Goal: Transaction & Acquisition: Purchase product/service

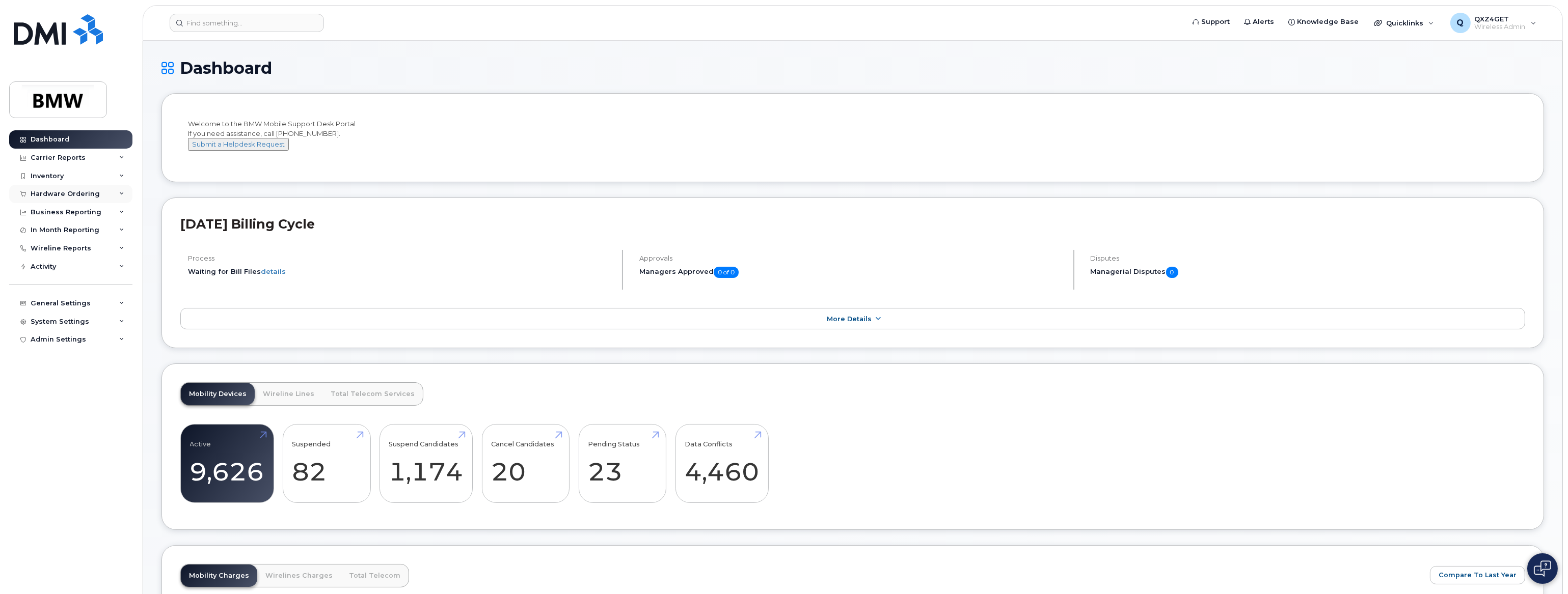
click at [60, 190] on div "Hardware Ordering" at bounding box center [65, 193] width 69 height 8
click at [46, 230] on div "Orders" at bounding box center [47, 232] width 25 height 9
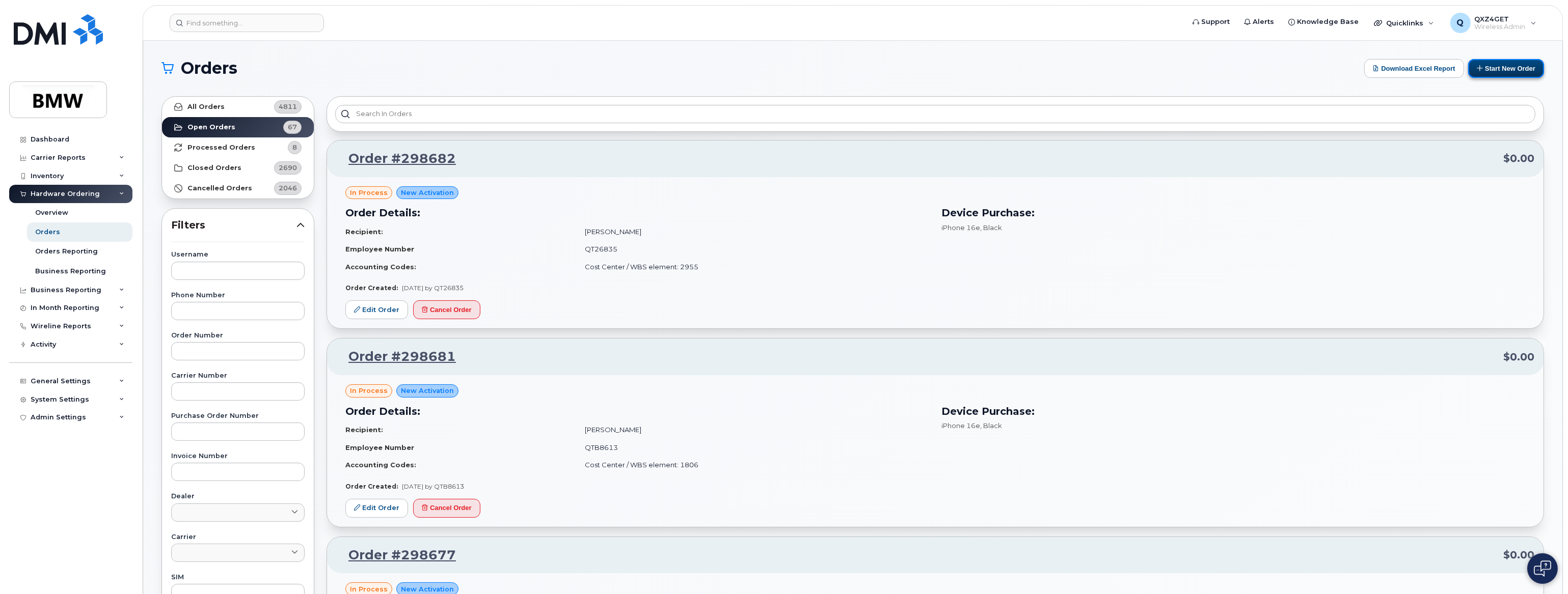
click at [1522, 71] on button "Start New Order" at bounding box center [1506, 69] width 76 height 19
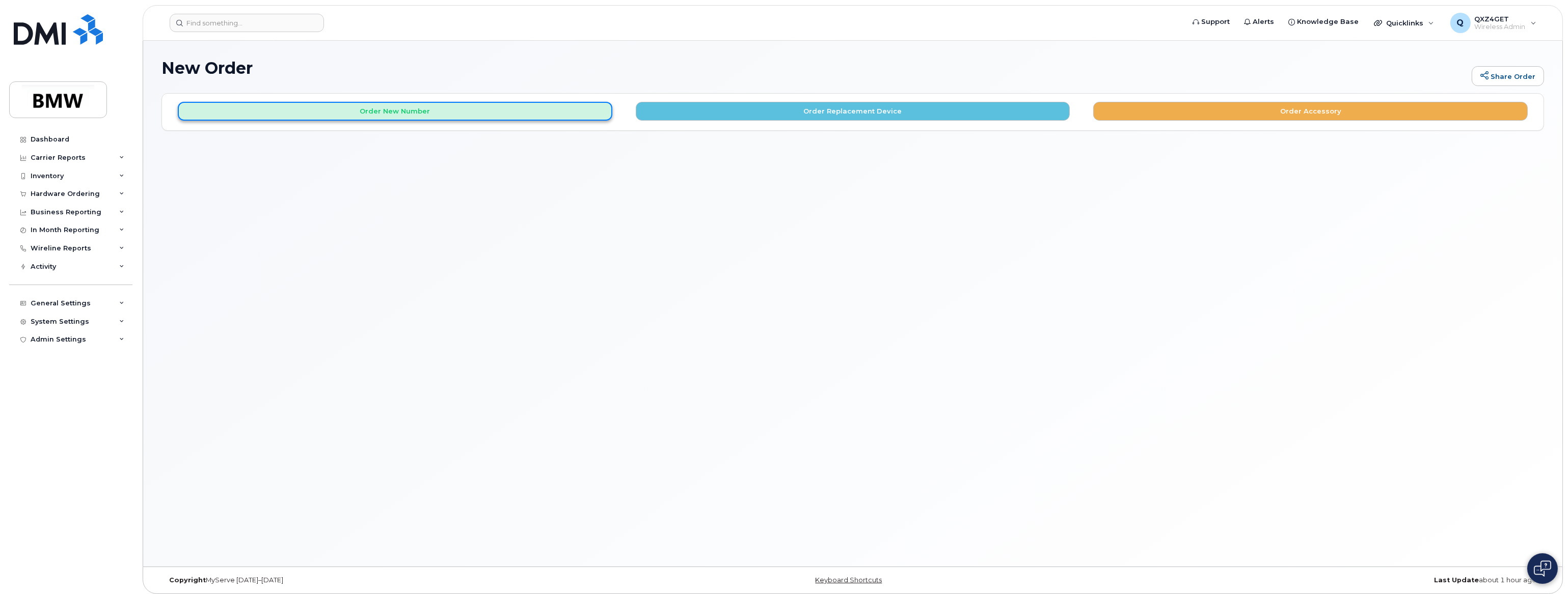
click at [387, 112] on button "Order New Number" at bounding box center [395, 112] width 435 height 19
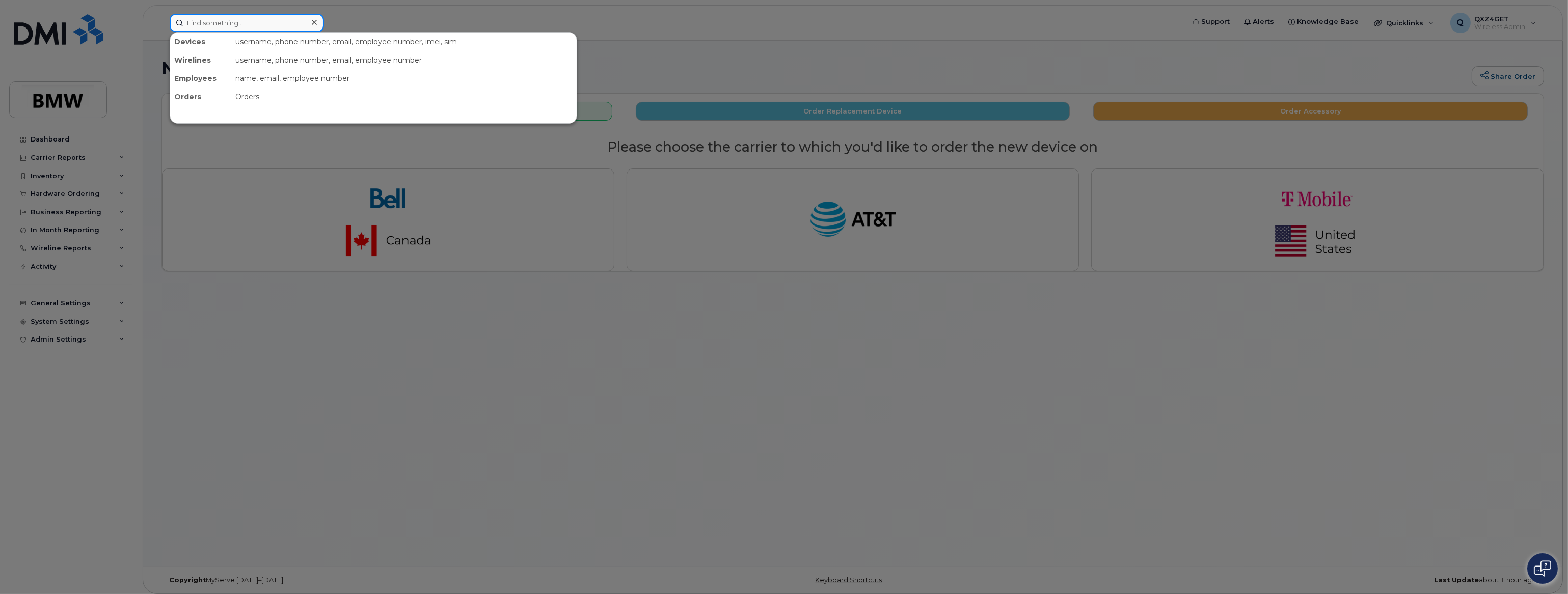
click at [230, 25] on input at bounding box center [247, 23] width 155 height 18
paste input "Christian.Hinkelmann@bmw.de"
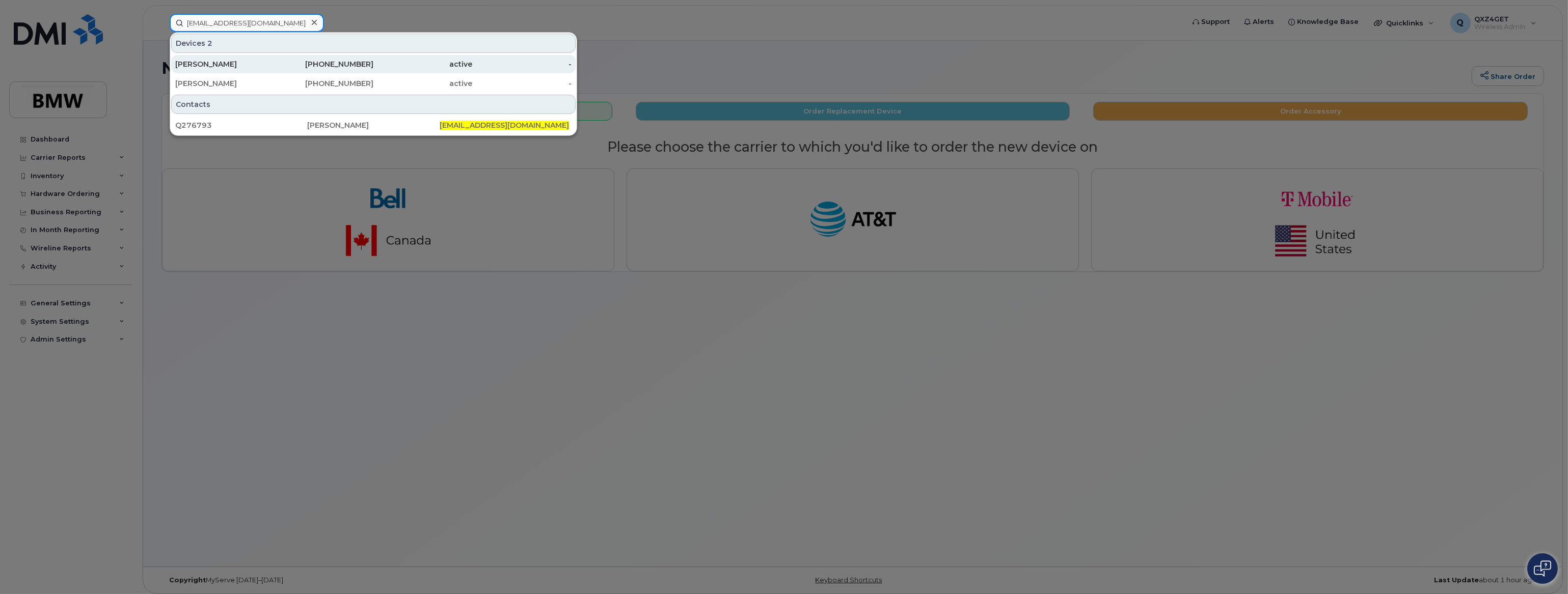
type input "Christian.Hinkelmann@bmw.de"
click at [230, 63] on div "Hinkelmann, Christian" at bounding box center [225, 64] width 99 height 10
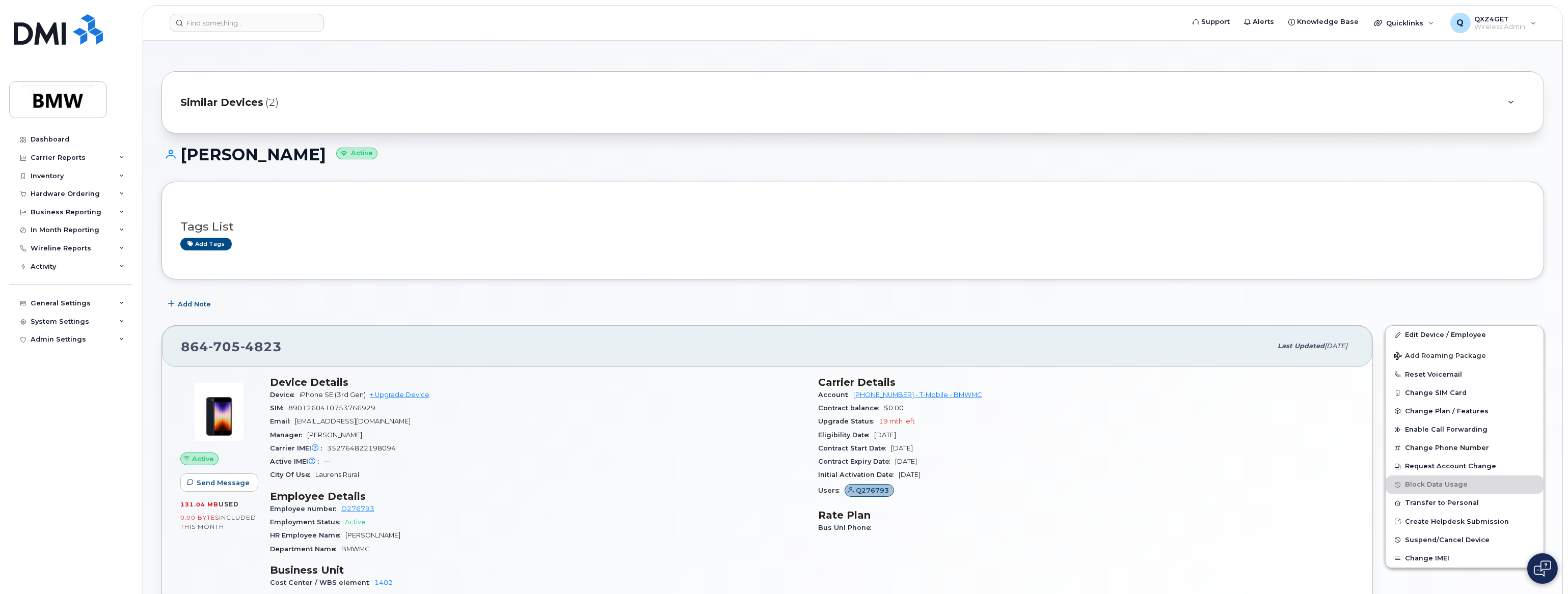
click at [230, 97] on span "Similar Devices" at bounding box center [222, 103] width 83 height 15
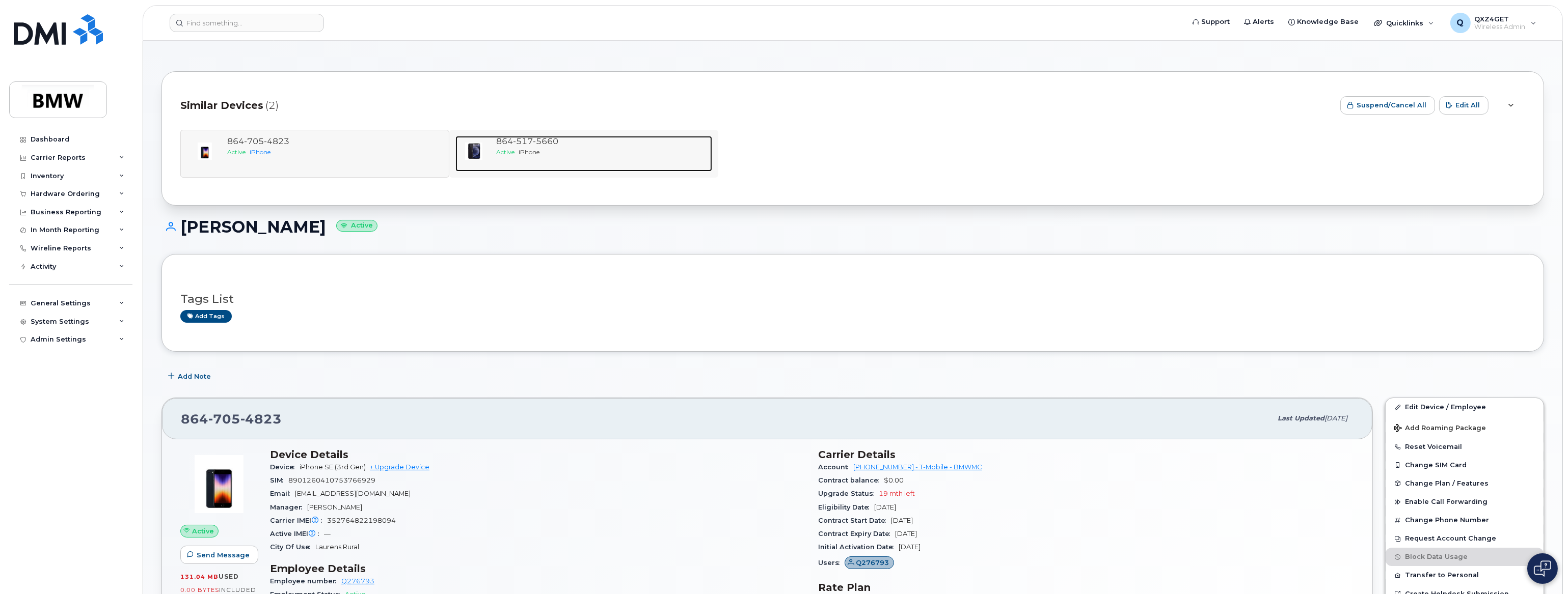
click at [529, 148] on div "Active iPhone" at bounding box center [602, 152] width 212 height 9
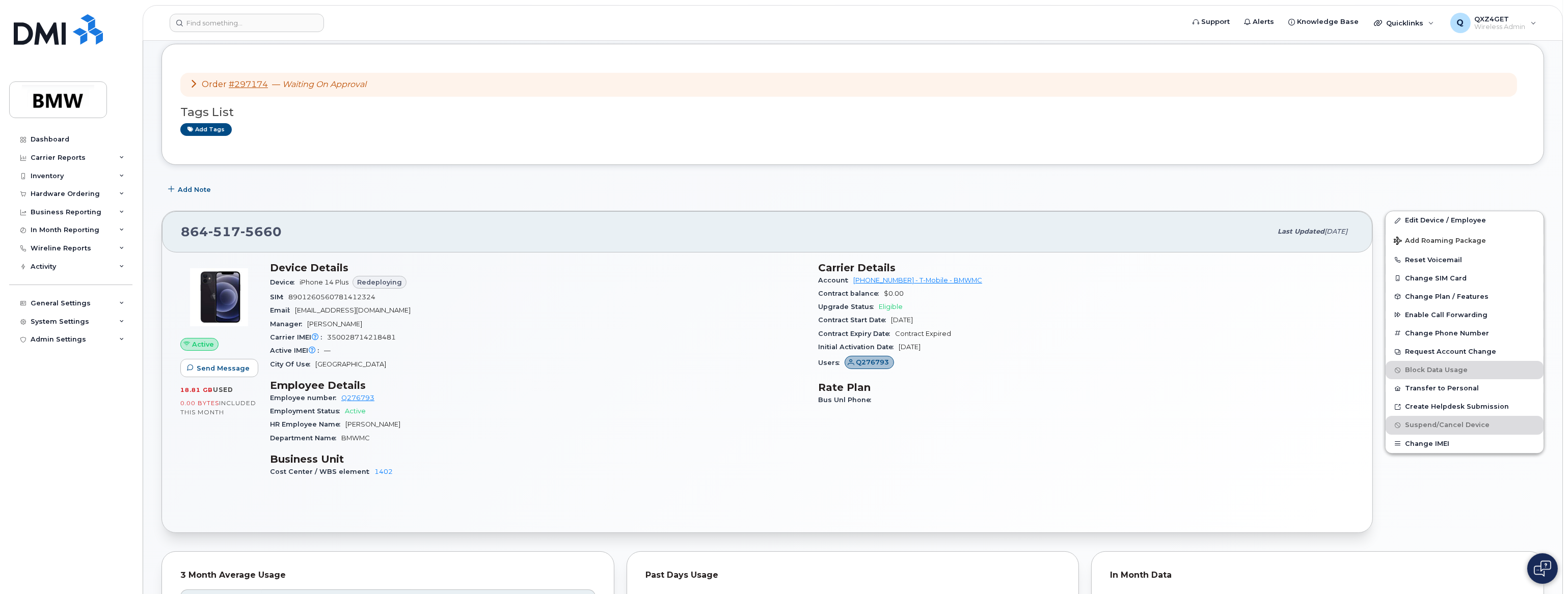
scroll to position [92, 0]
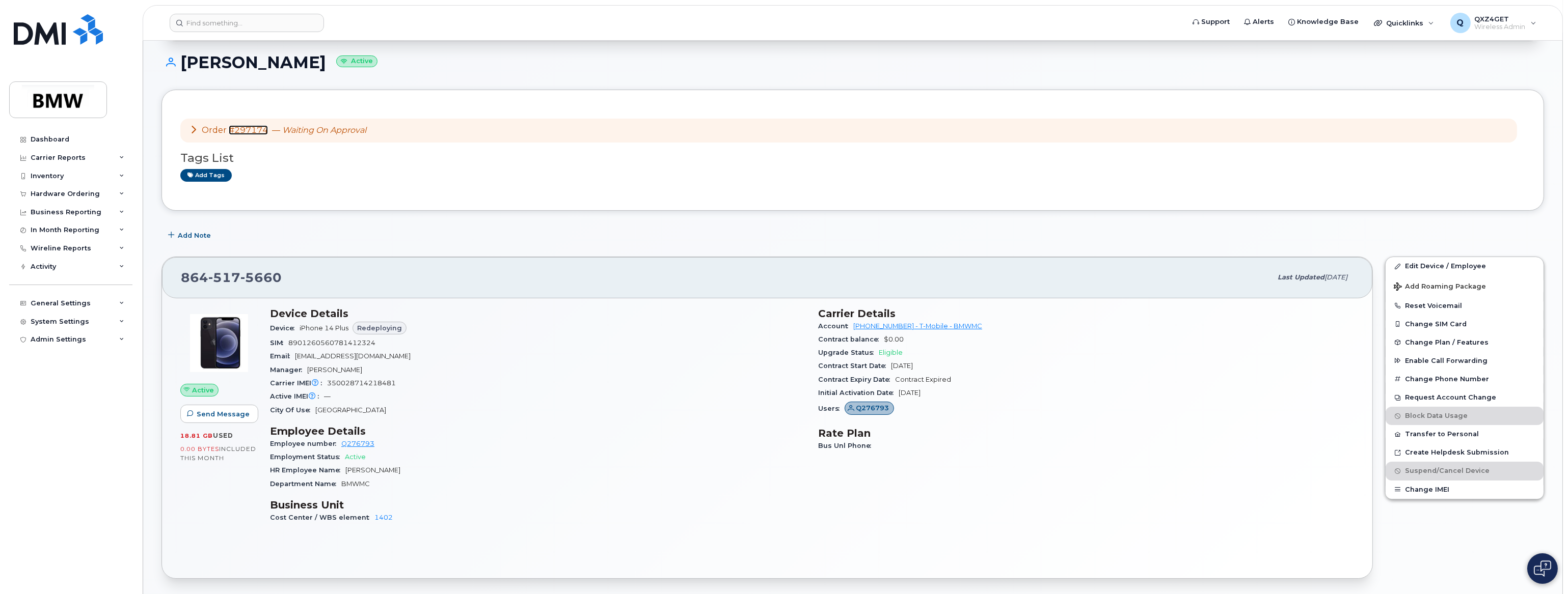
click at [252, 128] on link "#297174" at bounding box center [249, 130] width 39 height 9
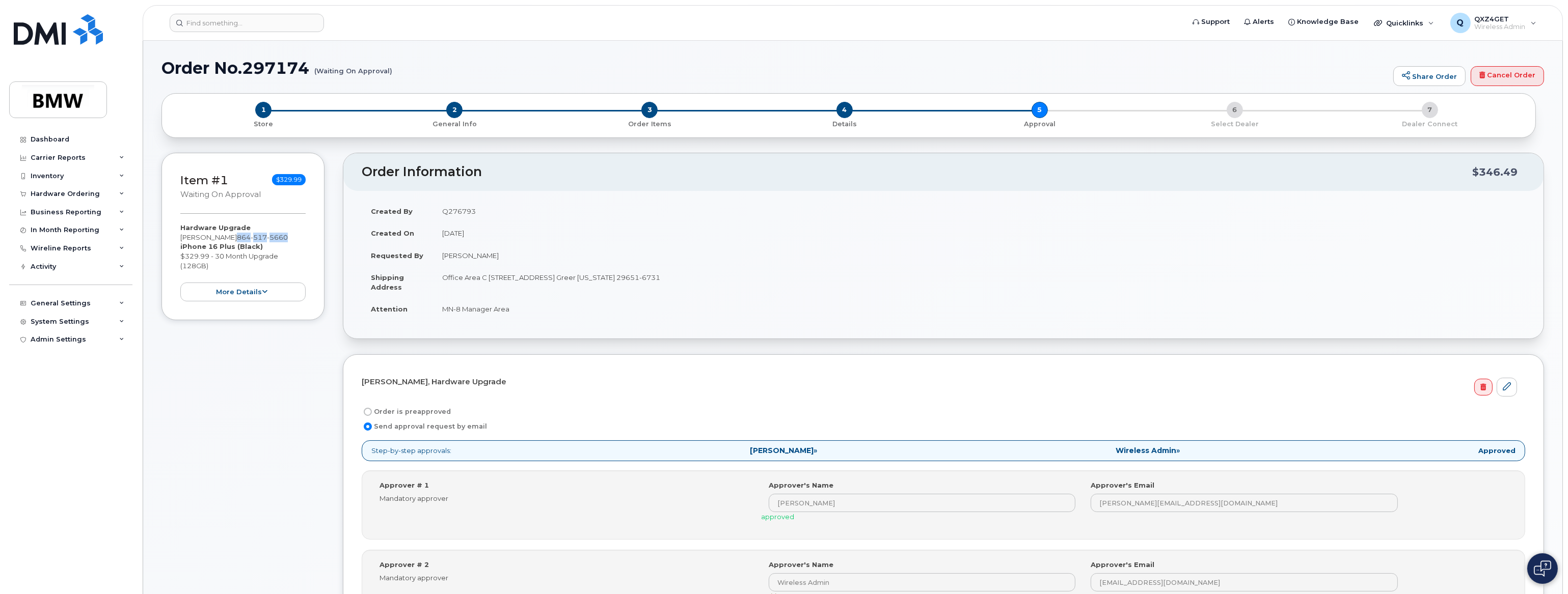
drag, startPoint x: 259, startPoint y: 237, endPoint x: 279, endPoint y: 245, distance: 21.5
click at [279, 245] on div "Hardware Upgrade Christian Hinkelmann 864 517 5660 iPhone 16 Plus (Black) $329.…" at bounding box center [243, 262] width 125 height 79
copy span "864 517 5660"
click at [1501, 69] on link "Cancel Order" at bounding box center [1507, 77] width 74 height 20
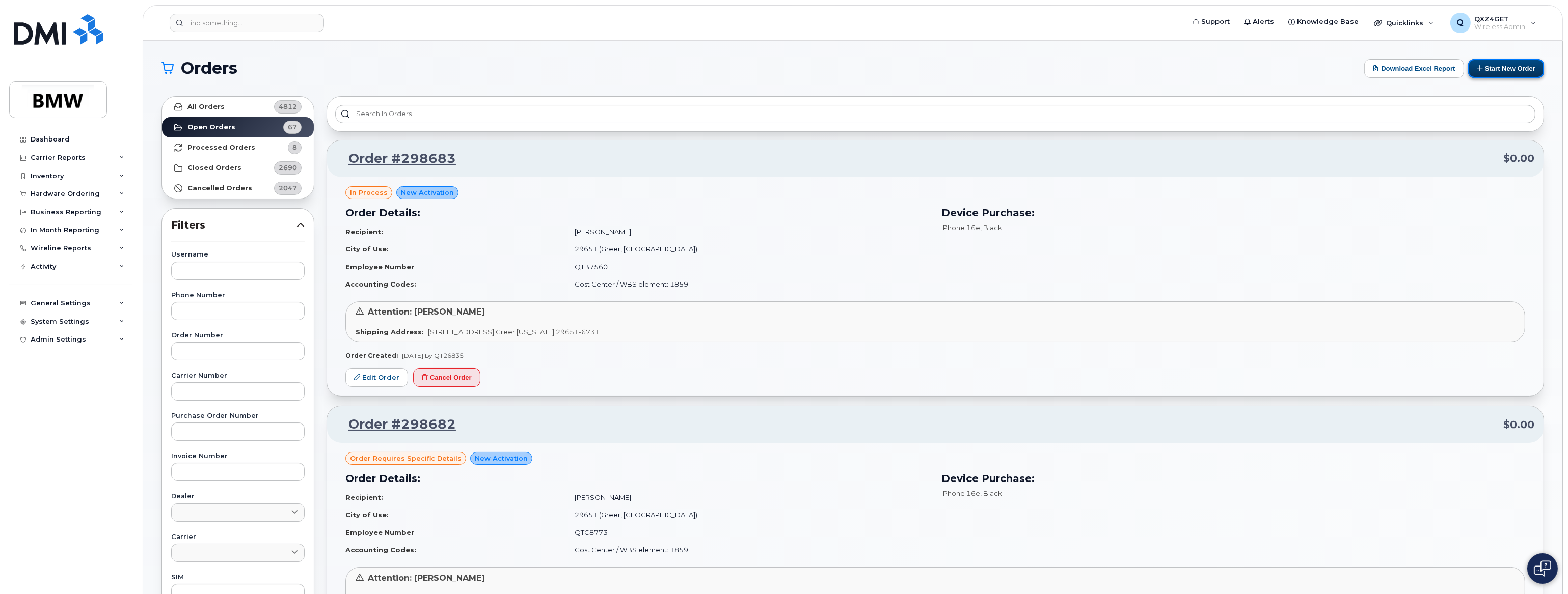
click at [1517, 66] on button "Start New Order" at bounding box center [1506, 69] width 76 height 19
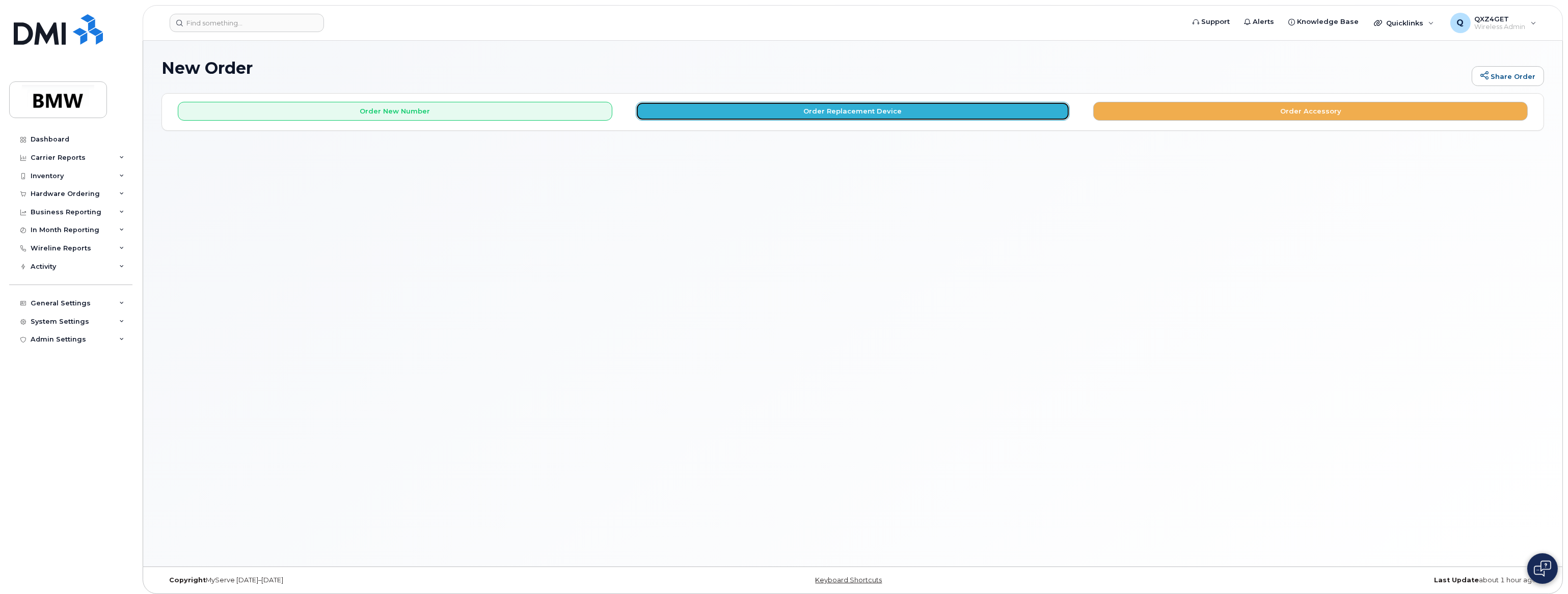
click at [848, 109] on button "Order Replacement Device" at bounding box center [853, 112] width 435 height 19
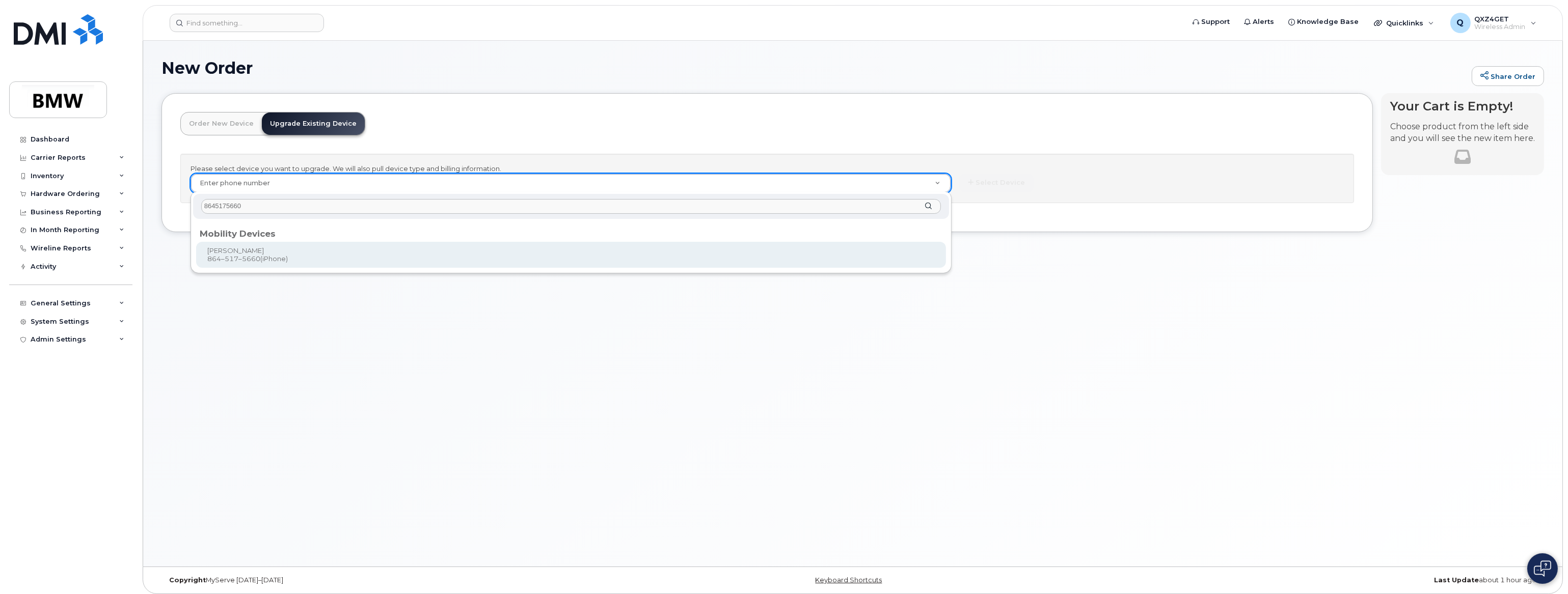
type input "8645175660"
type input "912325"
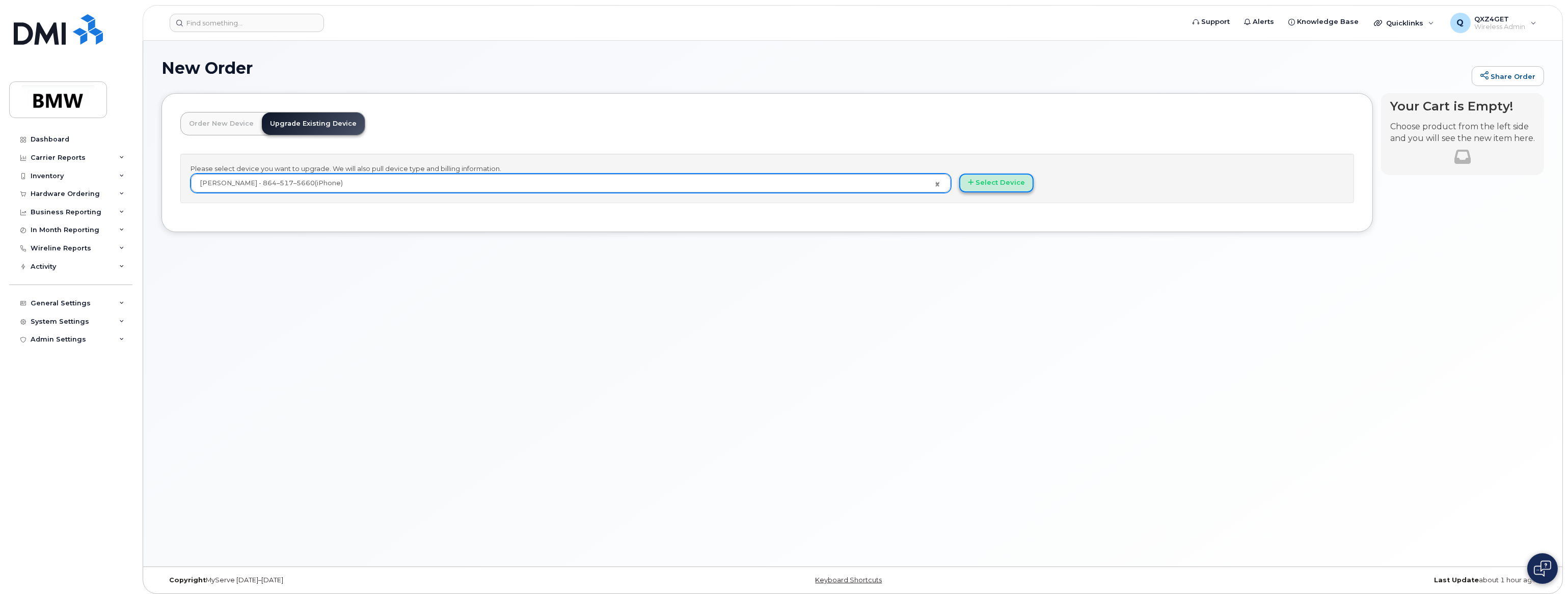
click at [1004, 189] on button "Select Device" at bounding box center [996, 183] width 74 height 19
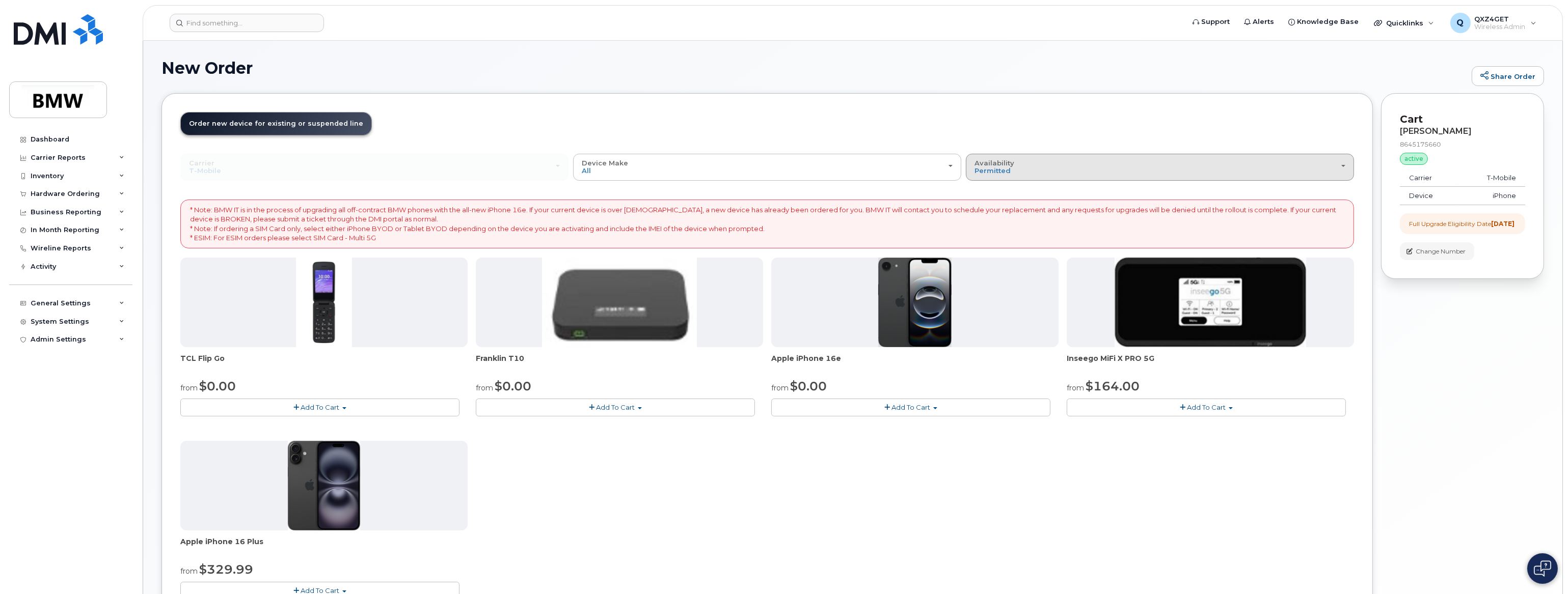
click at [1015, 175] on button "Availability Permitted All" at bounding box center [1160, 167] width 388 height 26
click at [992, 205] on div "All" at bounding box center [1160, 208] width 383 height 12
click at [1024, 172] on div "Availability Permitted All" at bounding box center [1160, 168] width 370 height 16
click at [988, 205] on label "All" at bounding box center [979, 208] width 21 height 12
click at [0, 0] on input "All" at bounding box center [0, 0] width 0 height 0
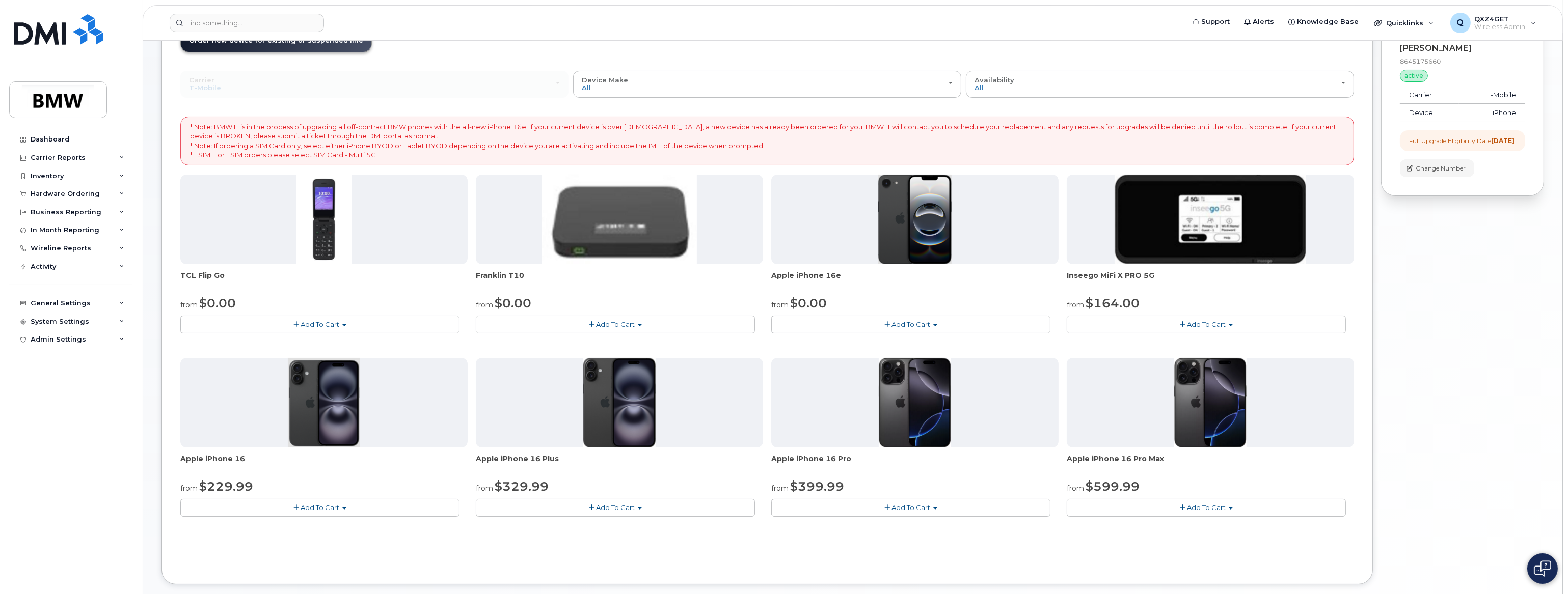
scroll to position [138, 0]
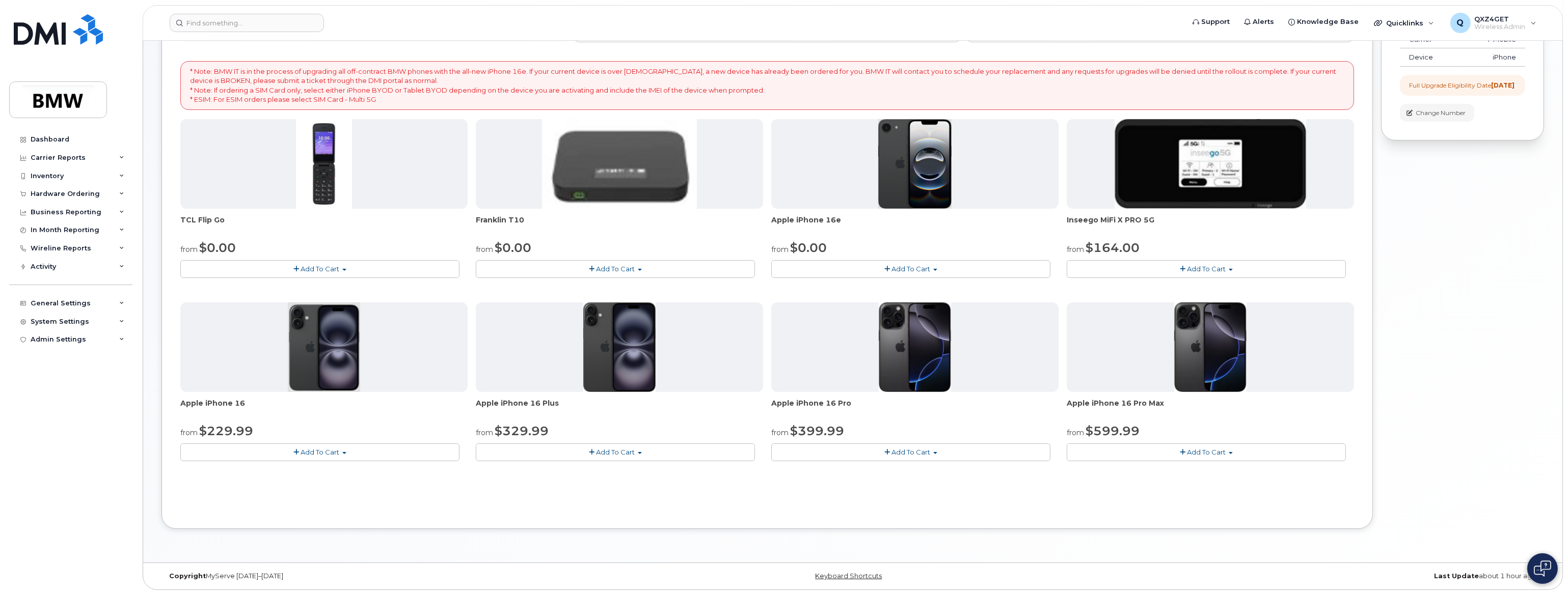
click at [1197, 448] on span "Add To Cart" at bounding box center [1206, 452] width 39 height 8
click at [1160, 470] on link "$599.99 - 30 Month Upgrade (256GB)" at bounding box center [1144, 471] width 150 height 12
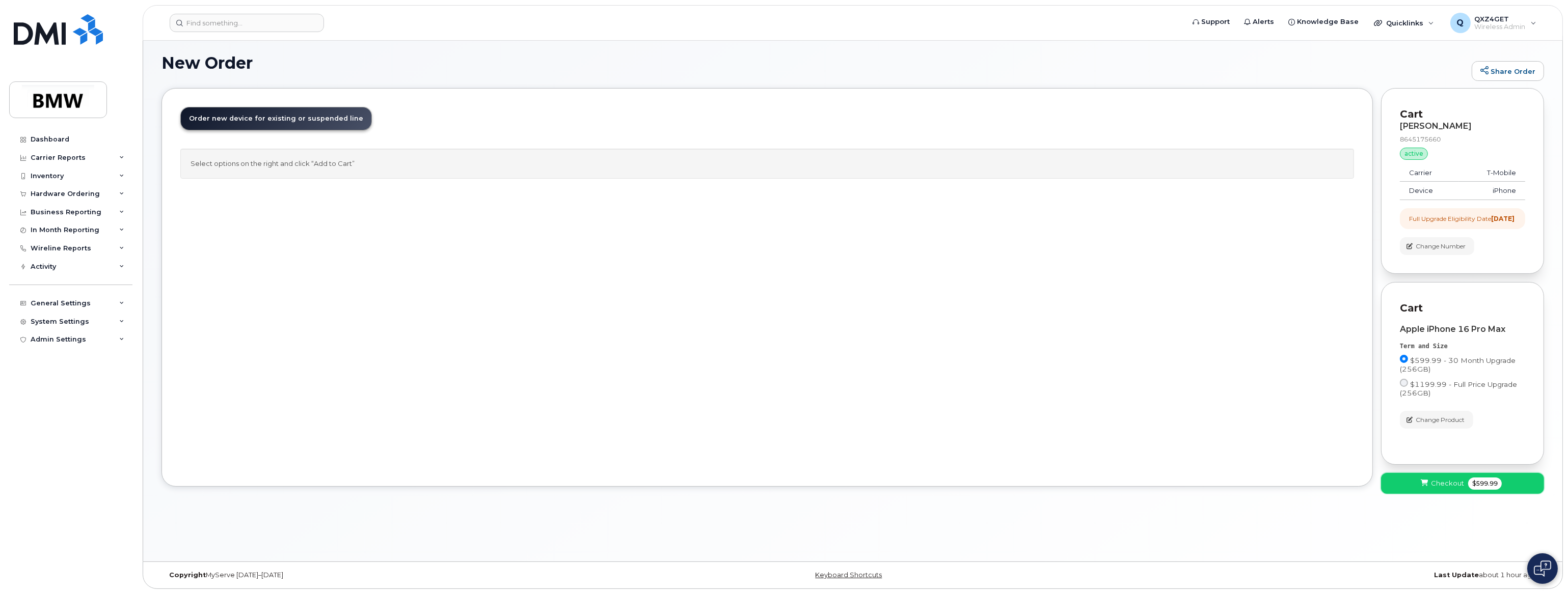
drag, startPoint x: 1448, startPoint y: 491, endPoint x: 1442, endPoint y: 489, distance: 6.3
click at [1448, 488] on span "Checkout" at bounding box center [1447, 482] width 33 height 9
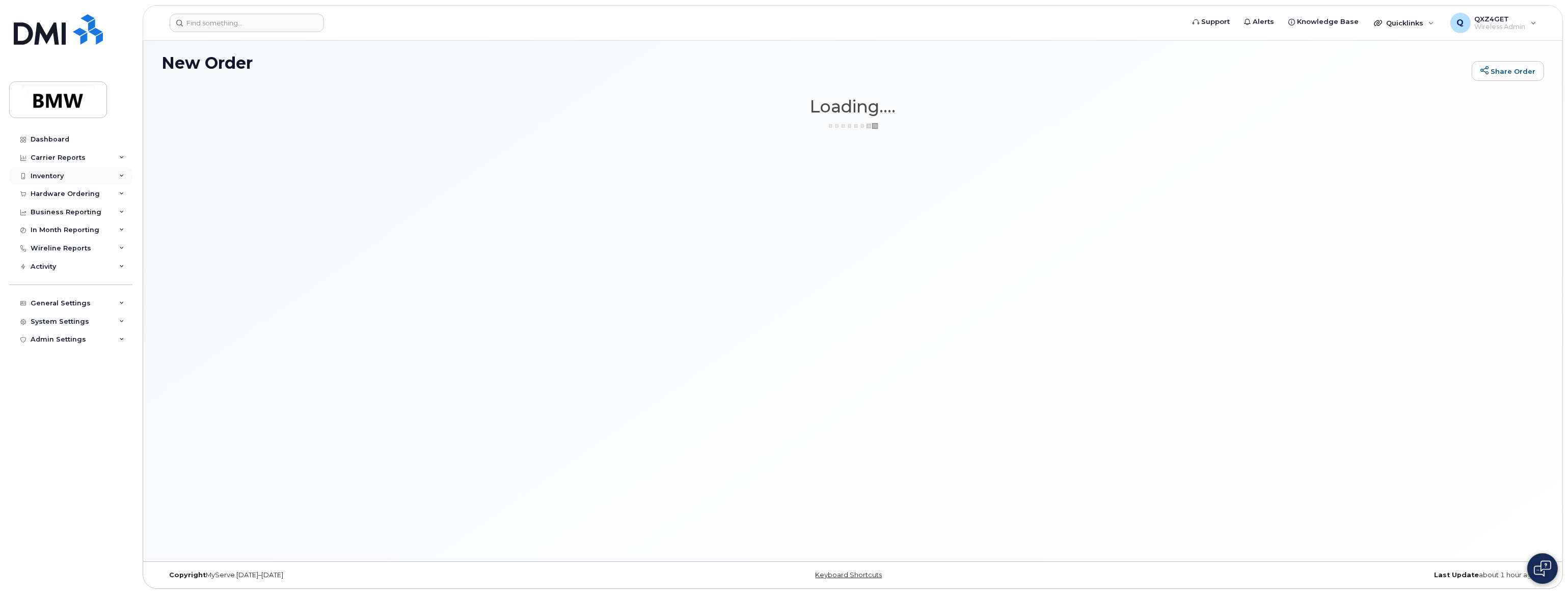
click at [50, 175] on div "Inventory" at bounding box center [47, 176] width 33 height 8
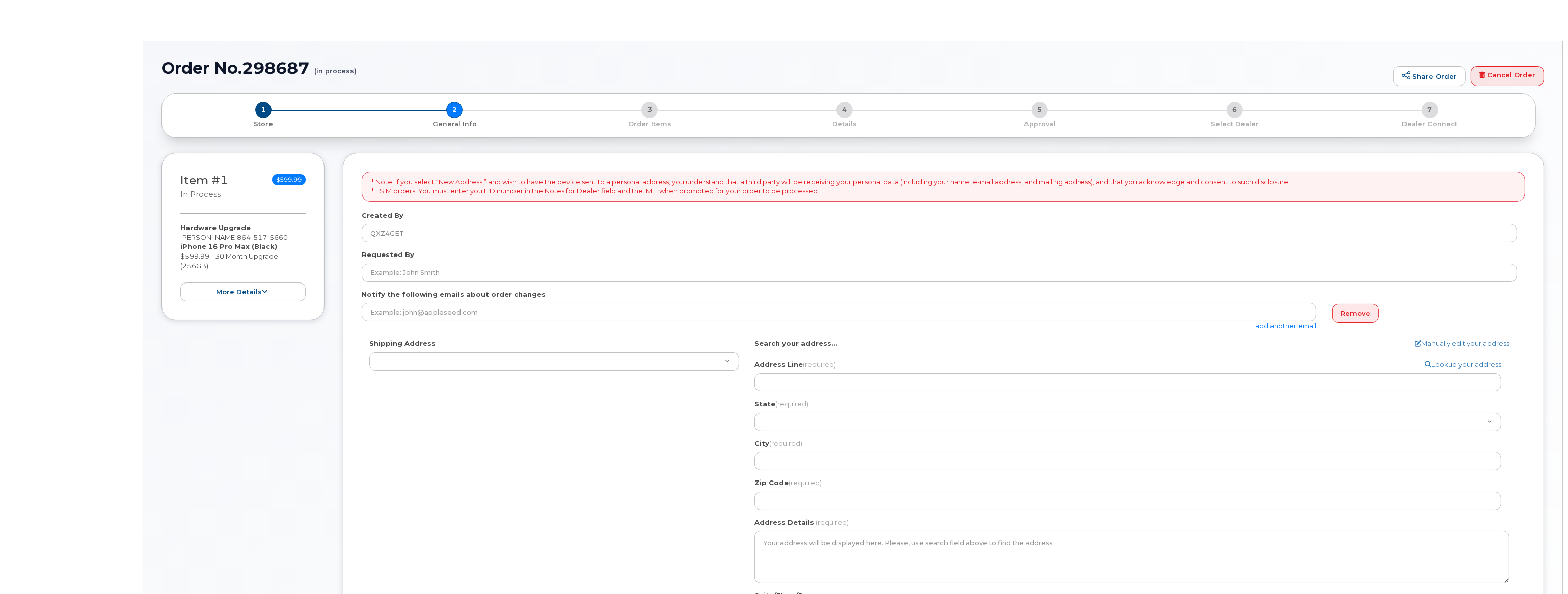
select select
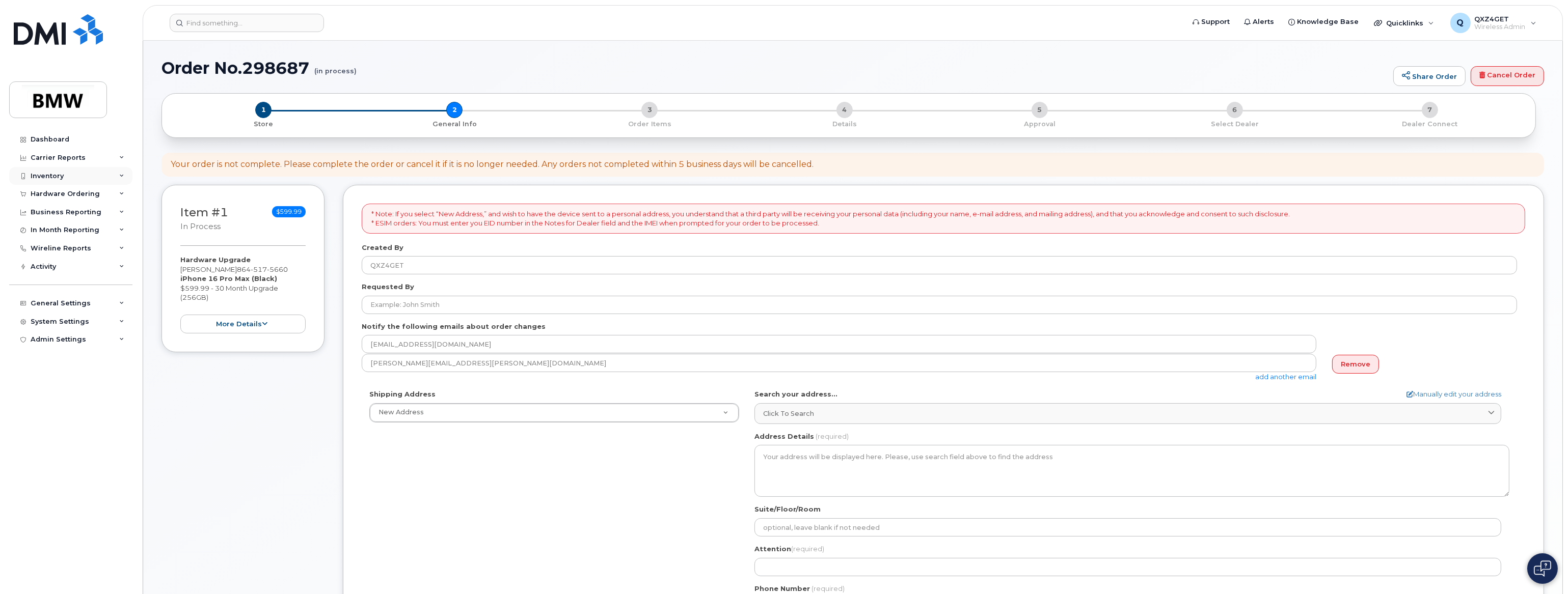
drag, startPoint x: 60, startPoint y: 173, endPoint x: 39, endPoint y: 173, distance: 21.0
click at [36, 173] on div "Inventory" at bounding box center [47, 176] width 33 height 8
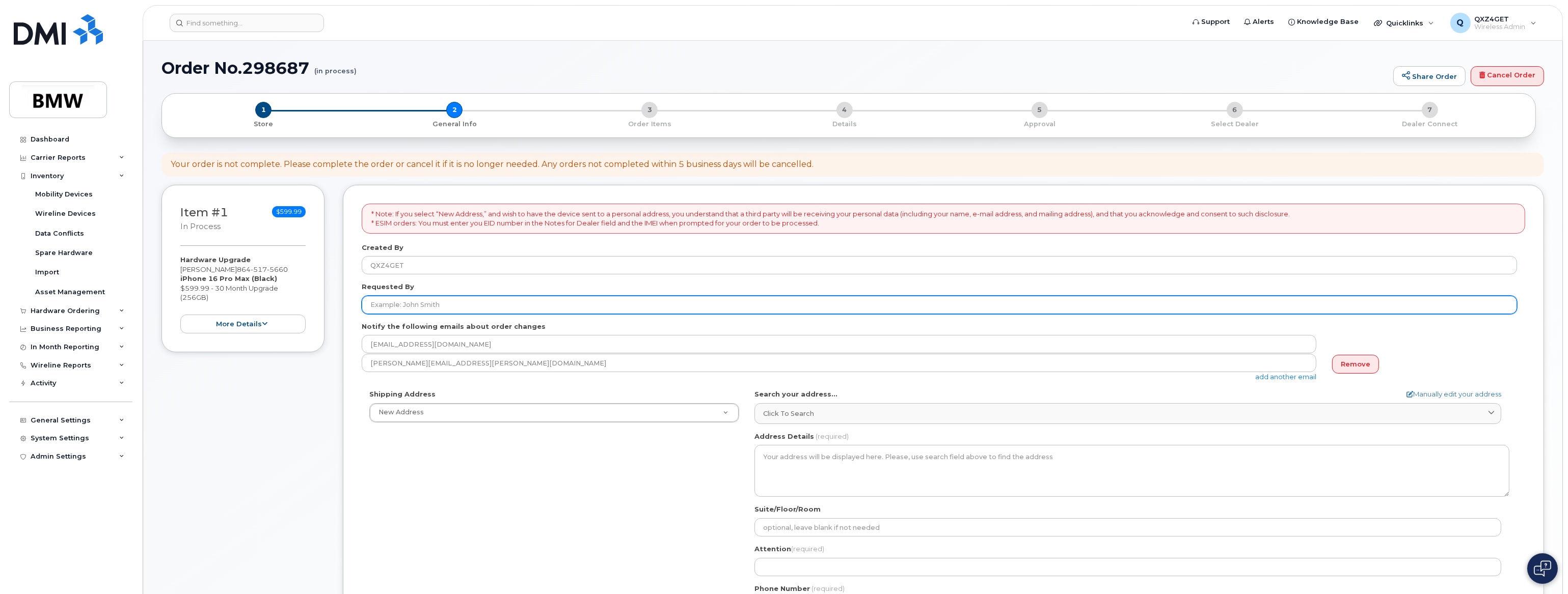
click at [401, 301] on input "Requested By" at bounding box center [939, 305] width 1155 height 18
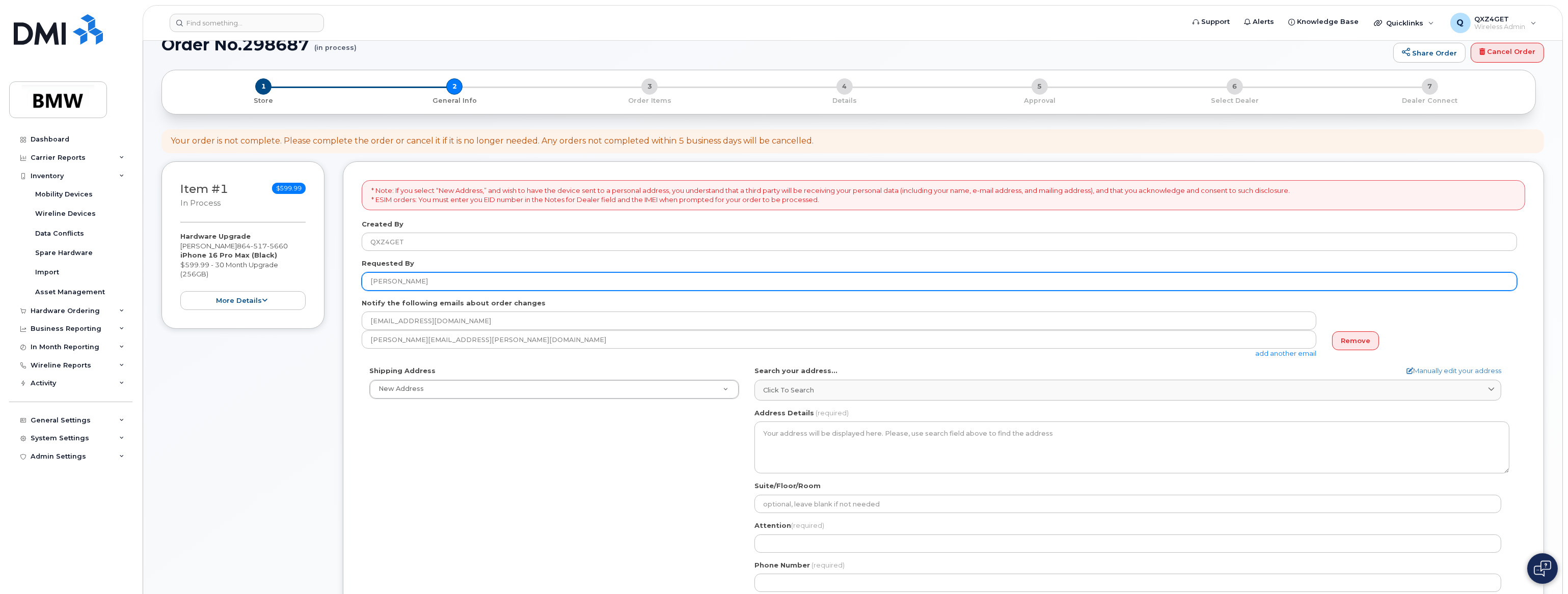
scroll to position [46, 0]
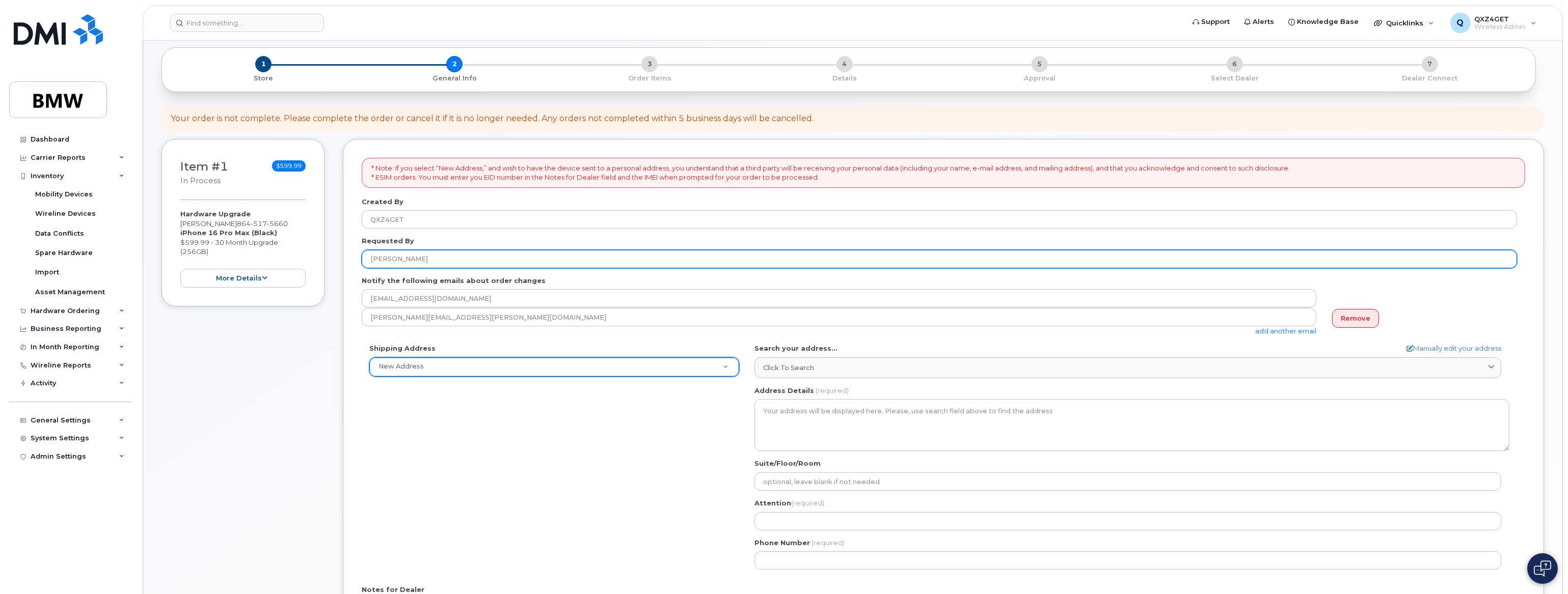
type input "[PERSON_NAME]"
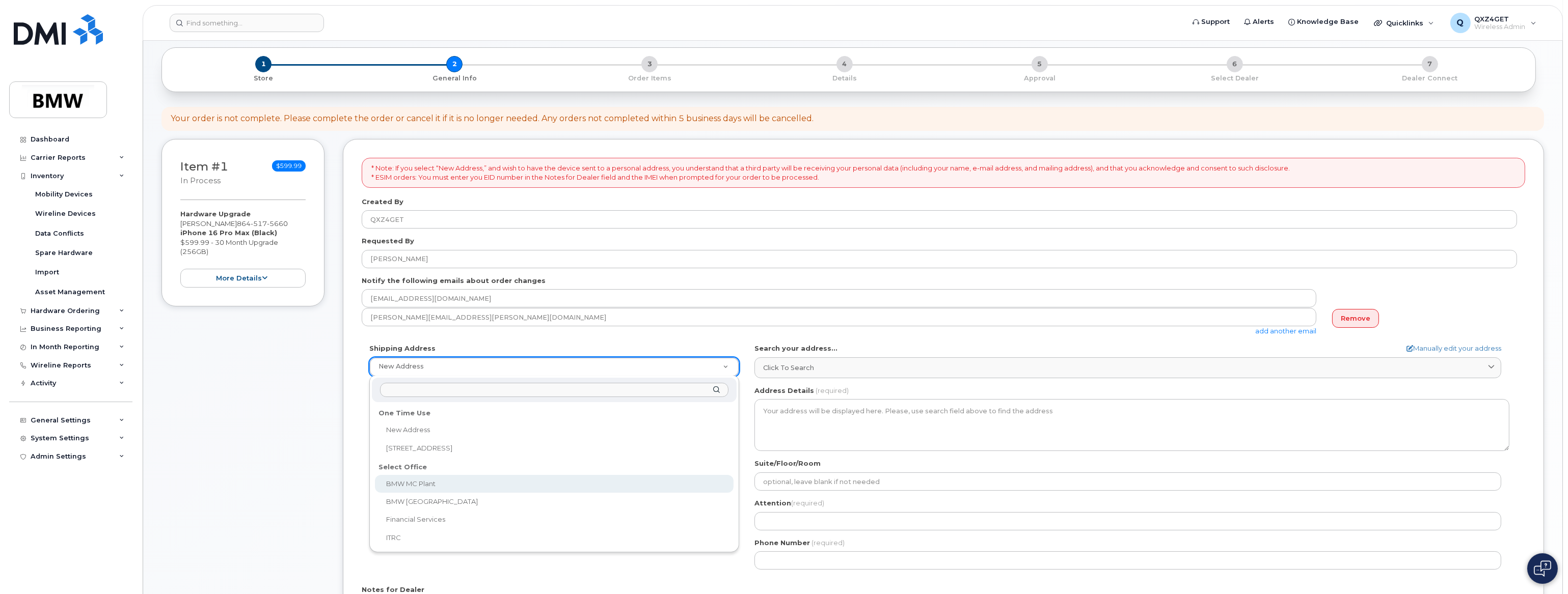
select select
type textarea "1400 Highway 101 S GREER SC 29651-6731 UNITED STATES Greer South Carolina 29651…"
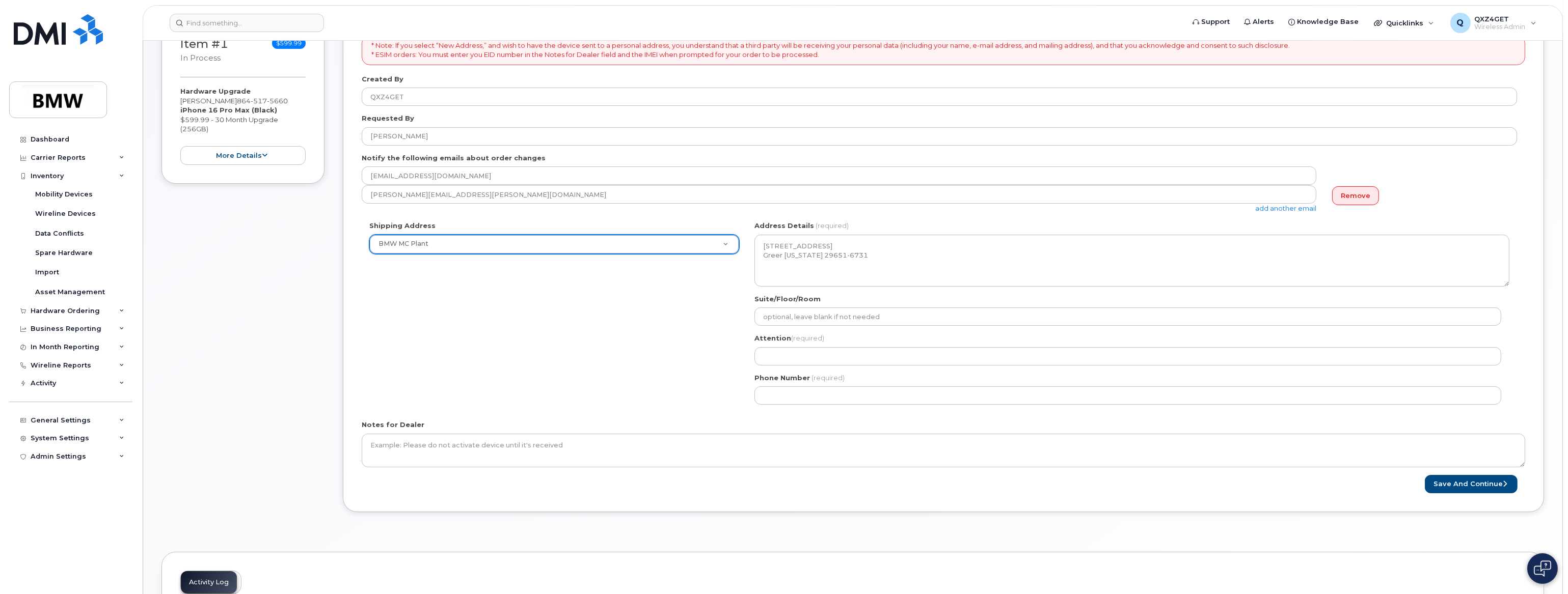
scroll to position [185, 0]
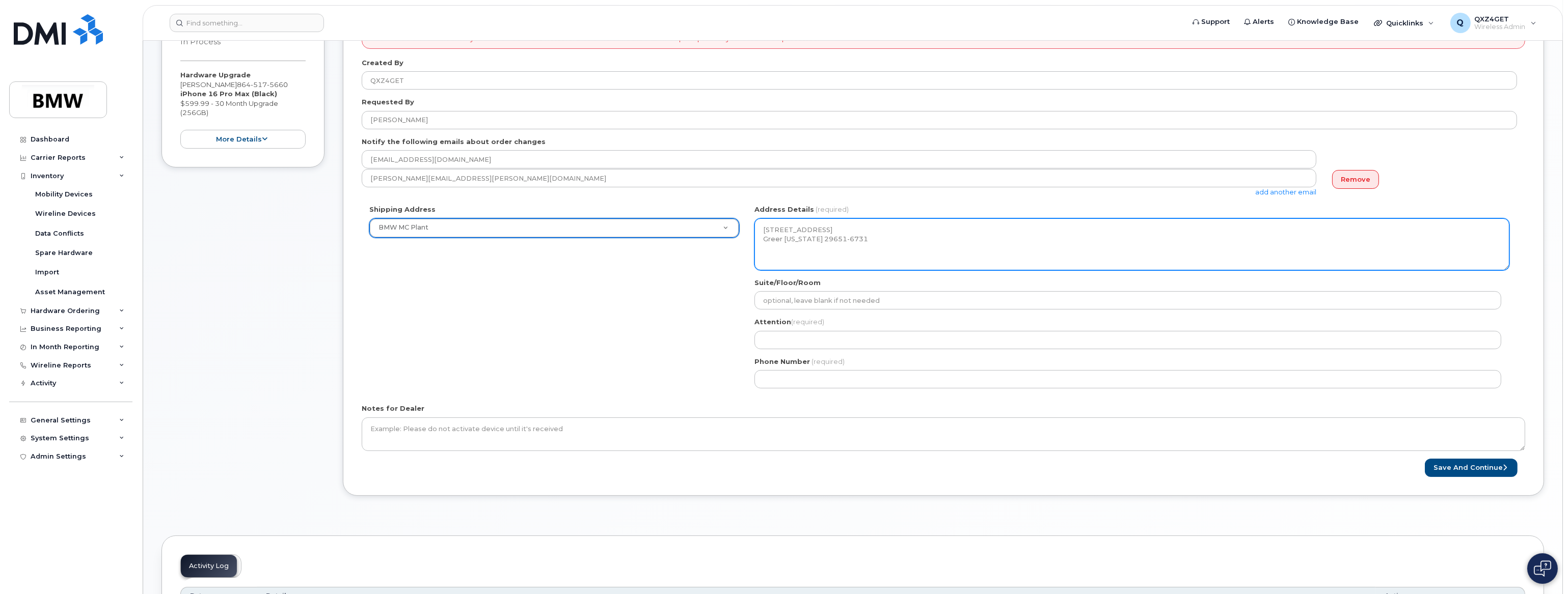
click at [762, 225] on textarea "1400 Highway 101 S GREER SC 29651-6731 UNITED STATES Greer South Carolina 29651…" at bounding box center [1131, 244] width 755 height 52
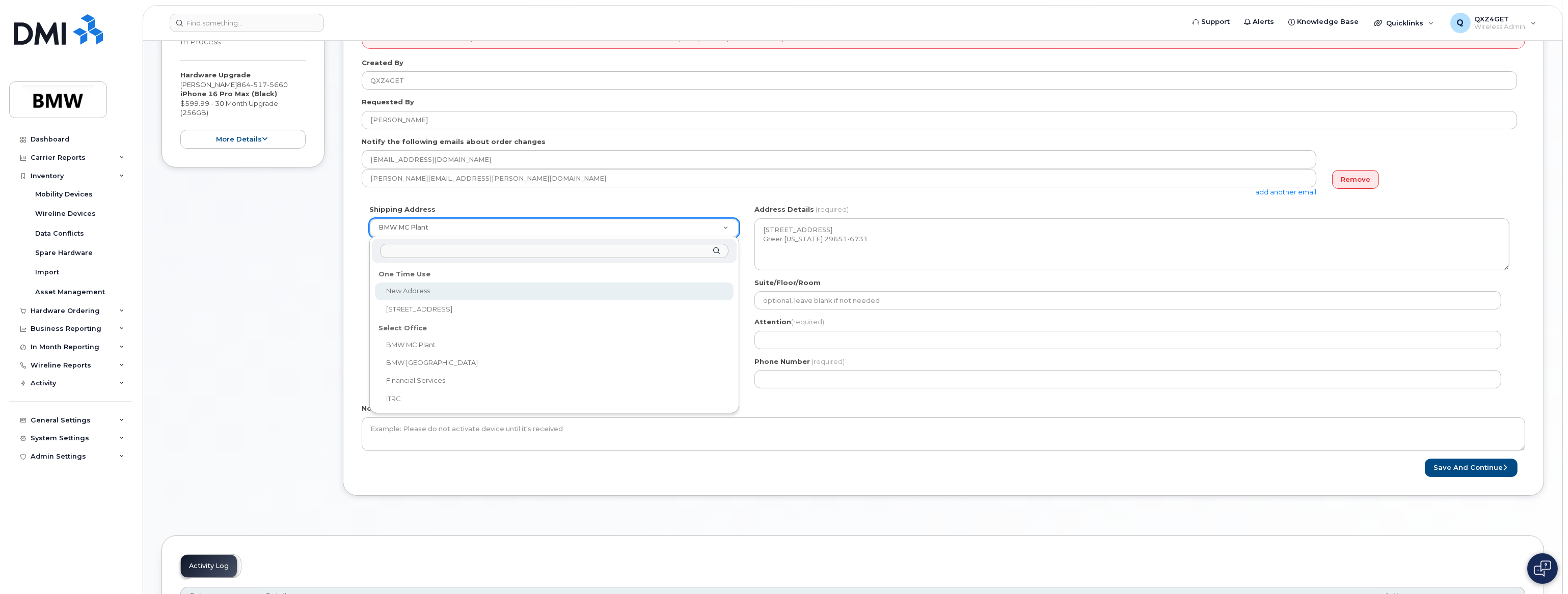
select select
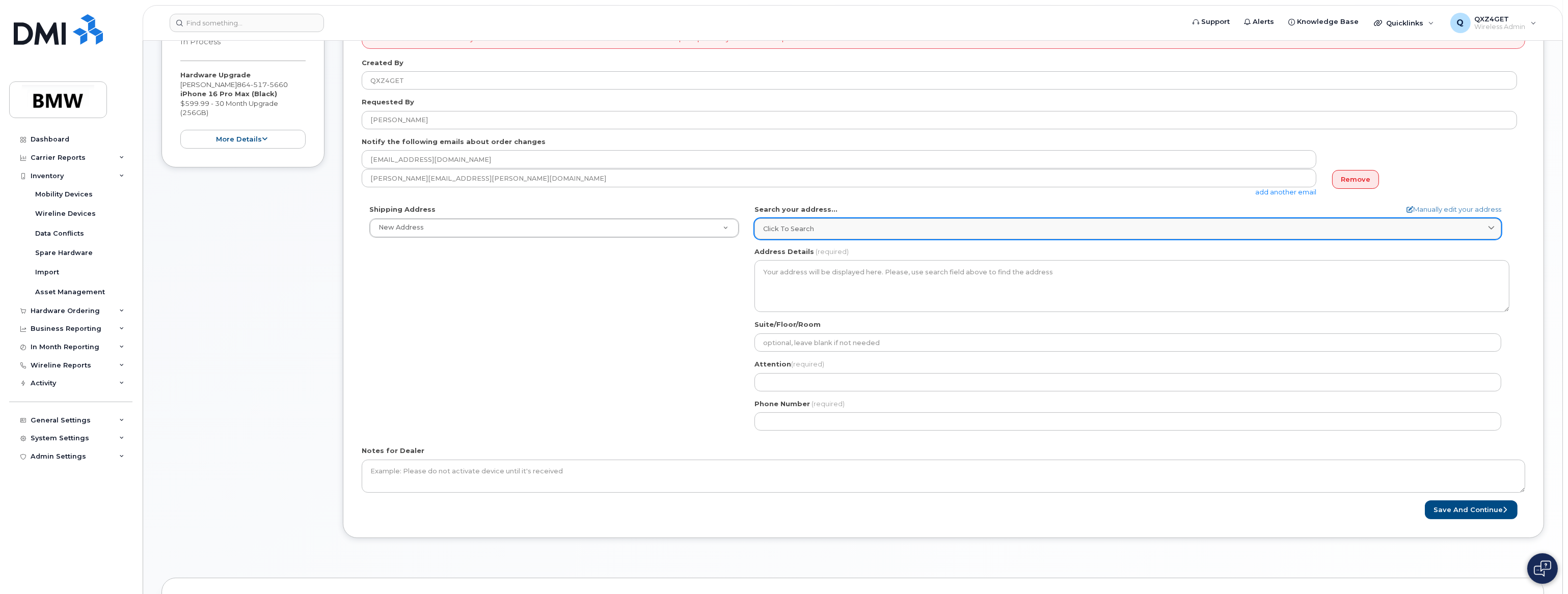
click at [772, 229] on span "Click to search" at bounding box center [788, 228] width 51 height 9
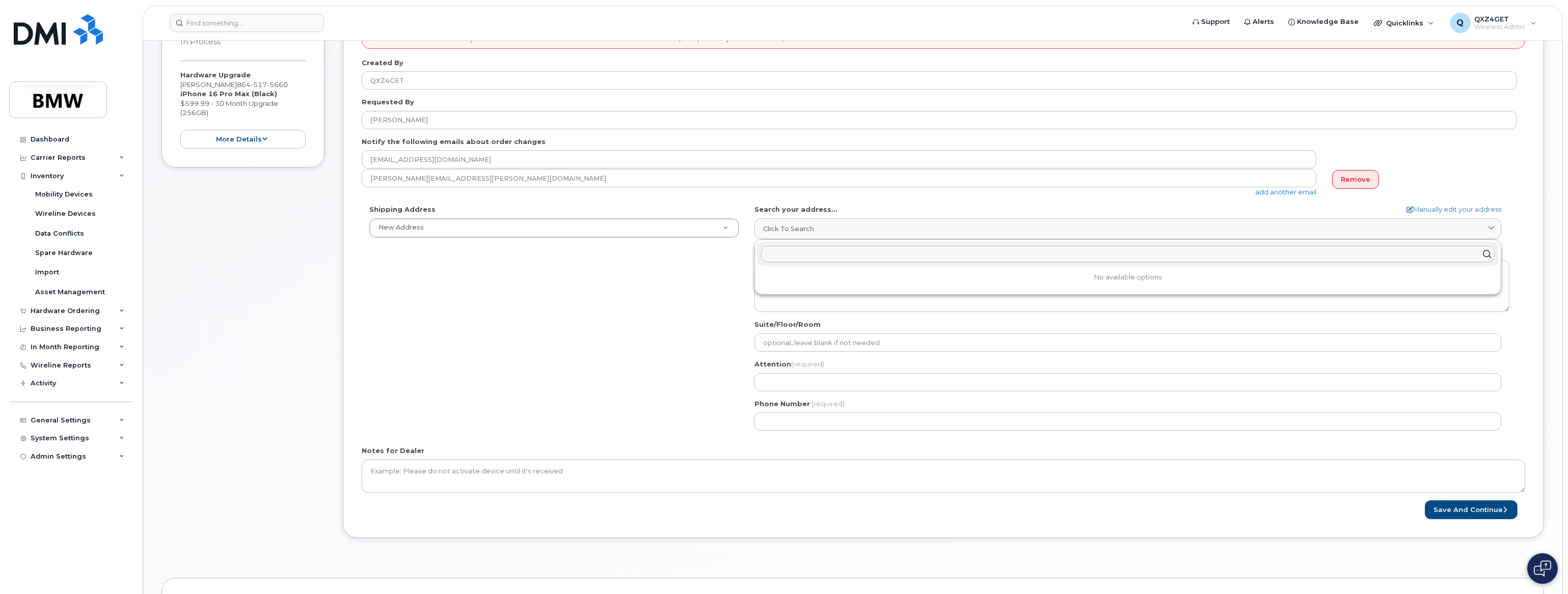
paste input "Office Area C 1400 Highway 101 S GREER SC 29651-6731 UNITED STATES Greer South …"
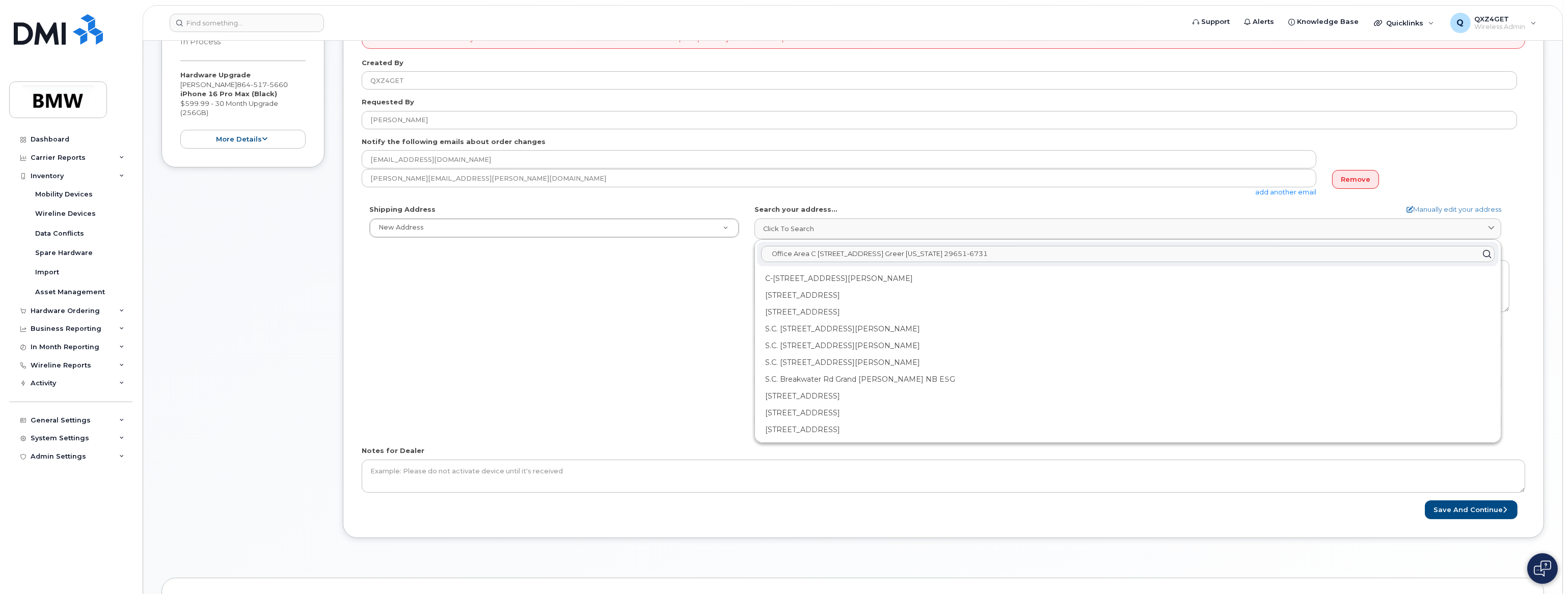
drag, startPoint x: 814, startPoint y: 252, endPoint x: 767, endPoint y: 251, distance: 47.0
click at [767, 251] on input "Office Area C 1400 Highway 101 S GREER SC 29651-6731 UNITED STATES Greer South …" at bounding box center [1128, 254] width 734 height 16
type input "1400 Highway 101 S GREER SC 29651-6731 UNITED STATES Greer South Carolina 29651…"
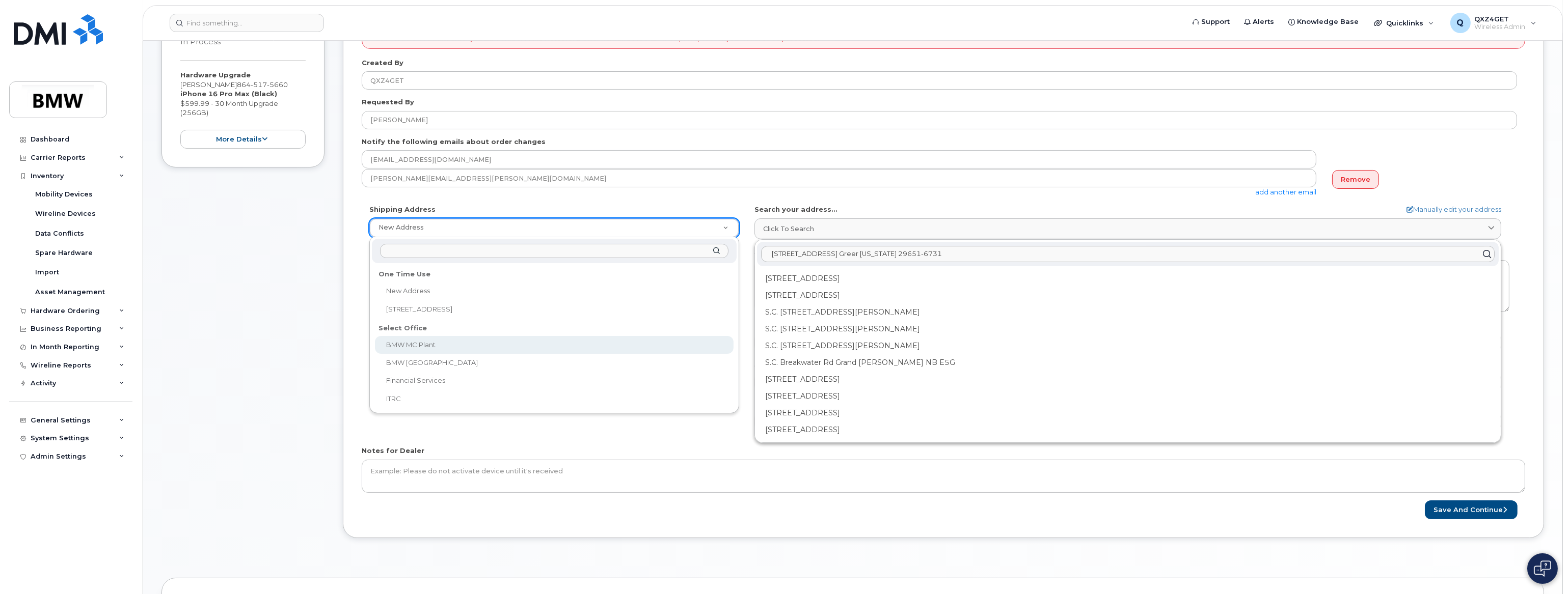
select select
type textarea "1400 Highway 101 S GREER SC 29651-6731 UNITED STATES Greer South Carolina 29651…"
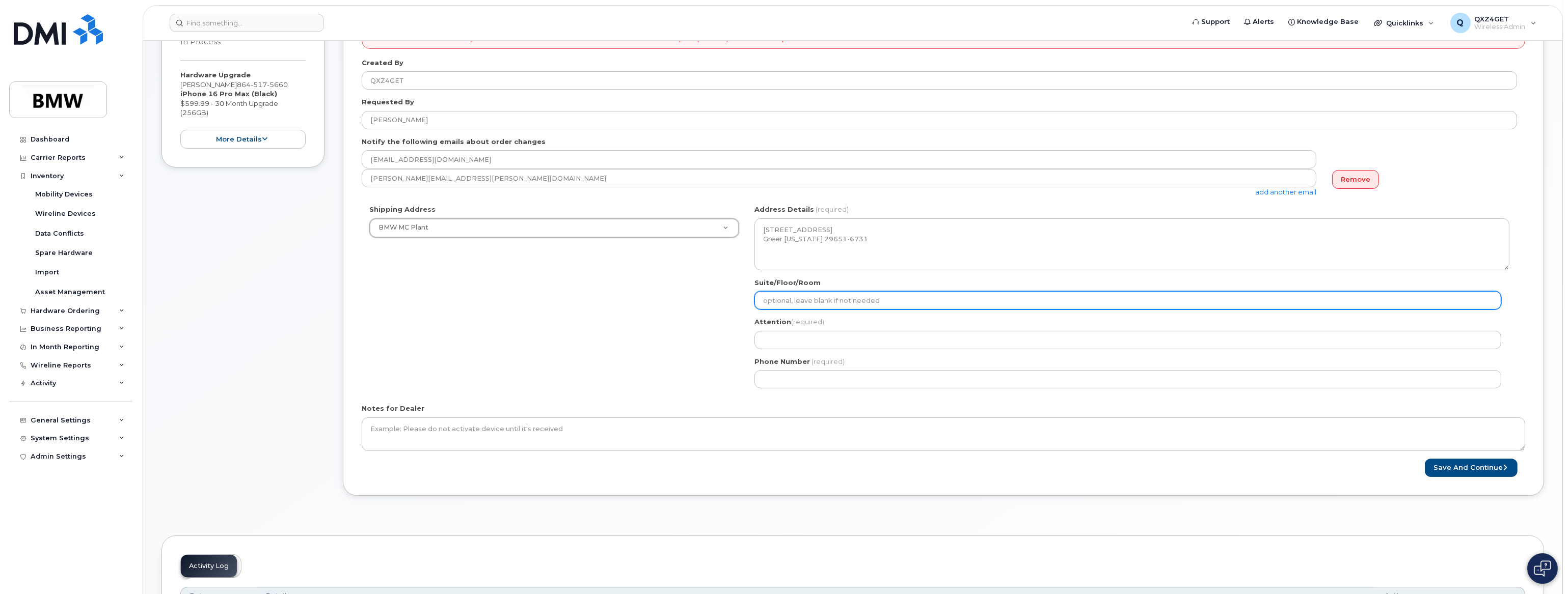
click at [824, 300] on input "Suite/Floor/Room" at bounding box center [1128, 300] width 747 height 18
select select
type input "O"
select select
type input "Of"
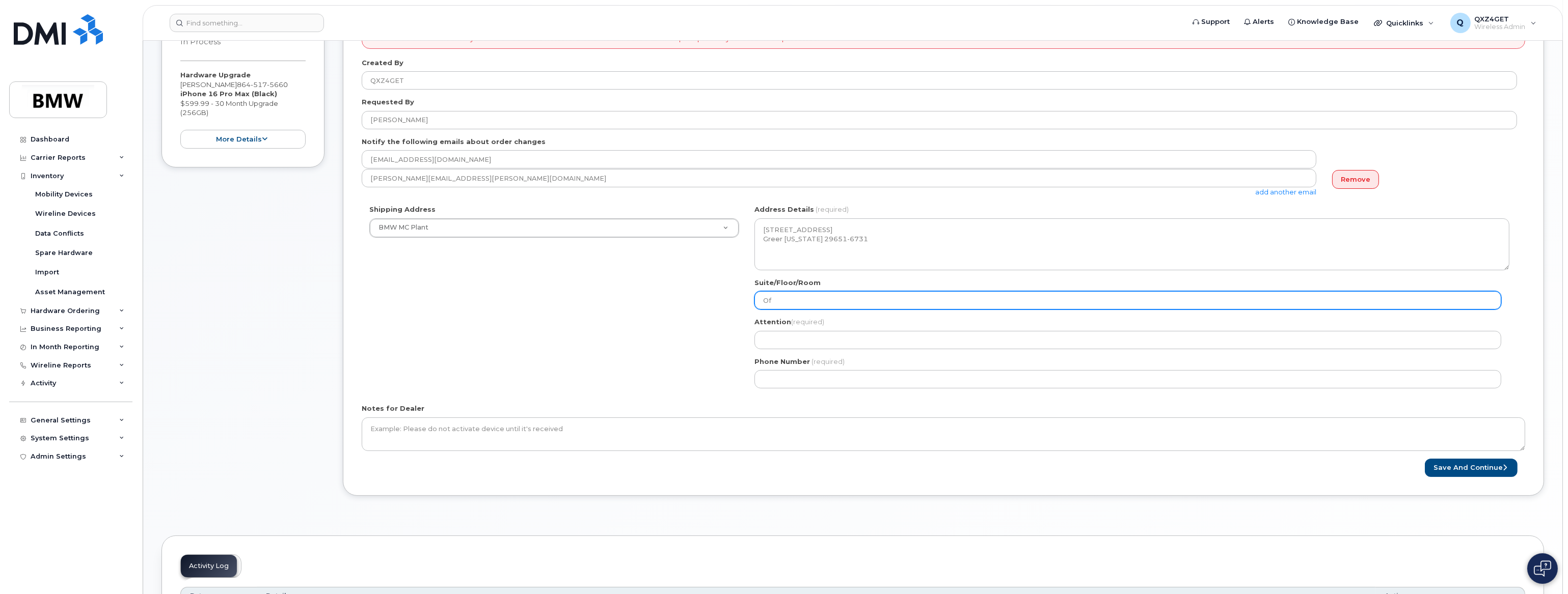
select select
type input "Off"
select select
type input "Offi"
select select
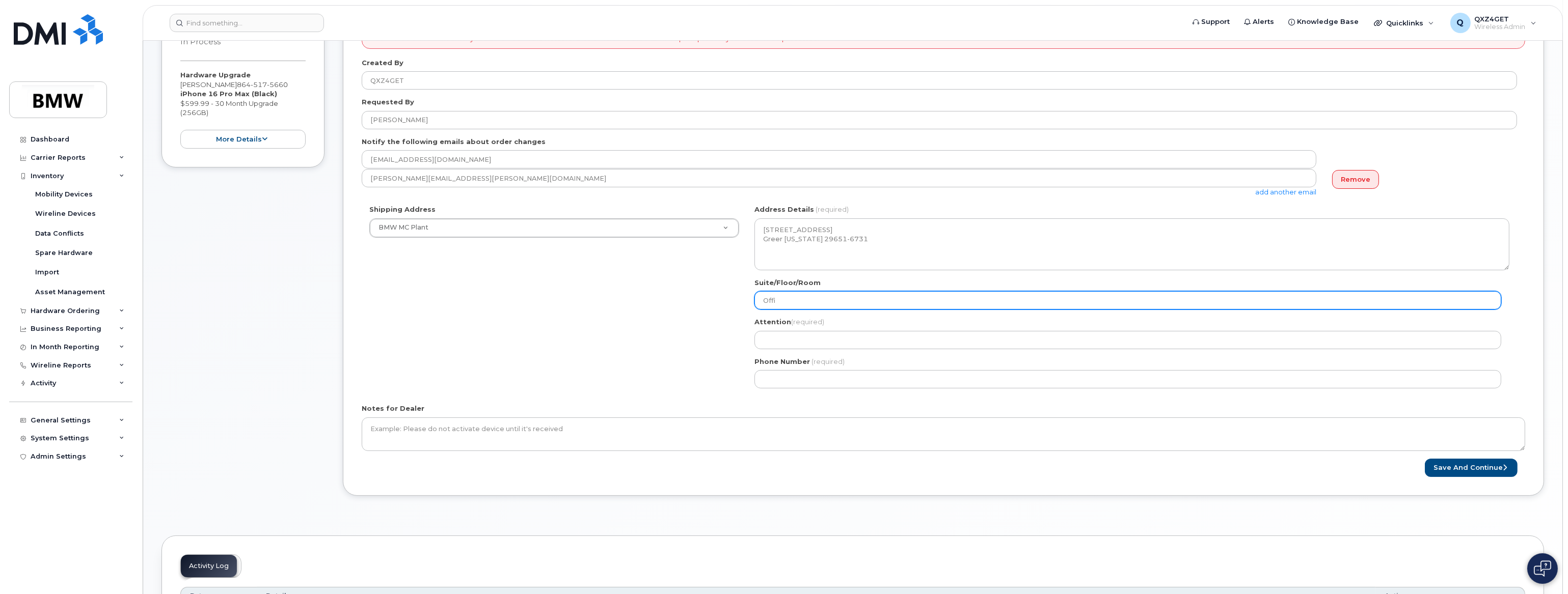
type input "Offic"
select select
type input "Office"
select select
type input "Office A"
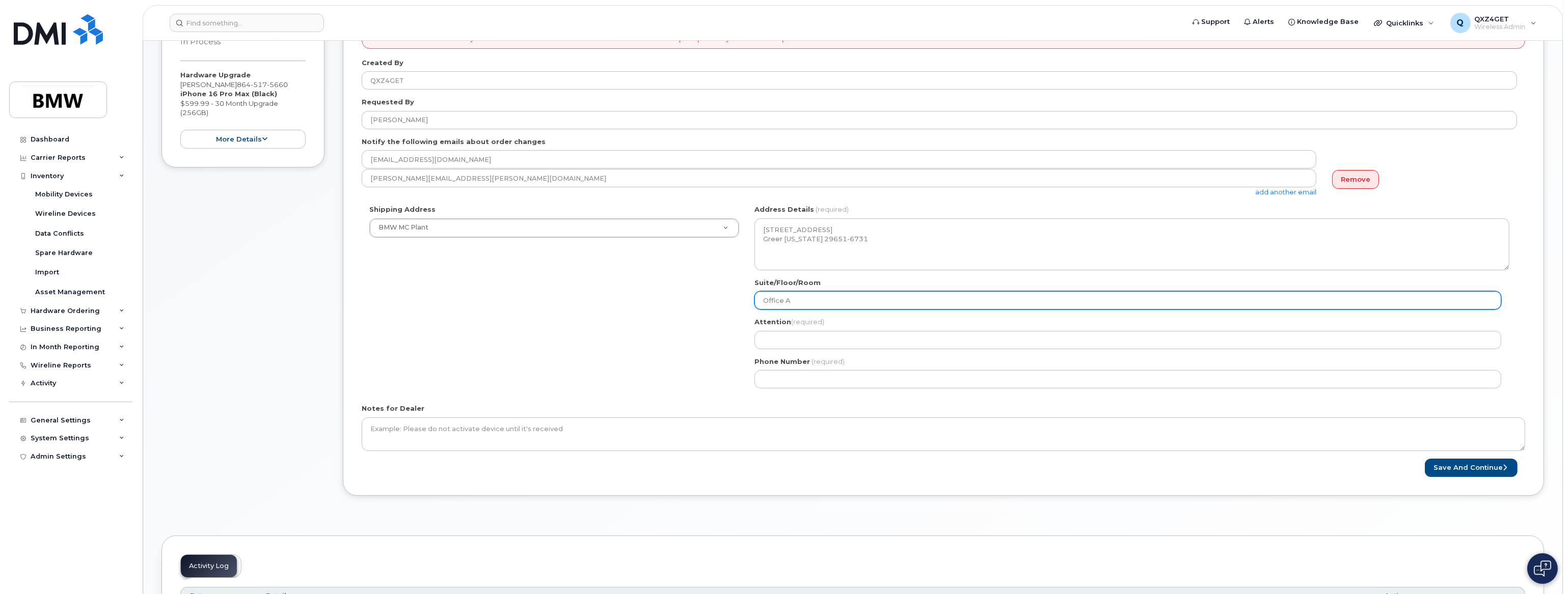
select select
type input "Office Ar"
select select
type input "Office Are"
select select
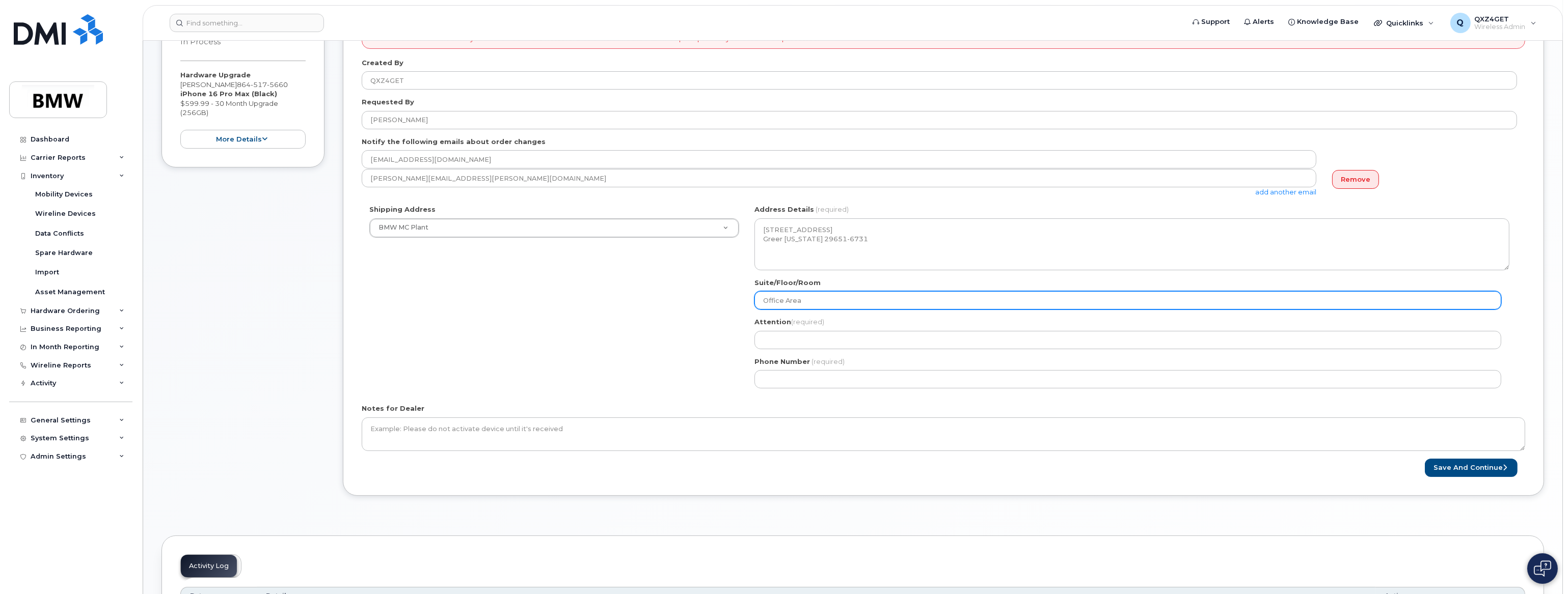
type input "Office Area"
select select
type input "Office Area C"
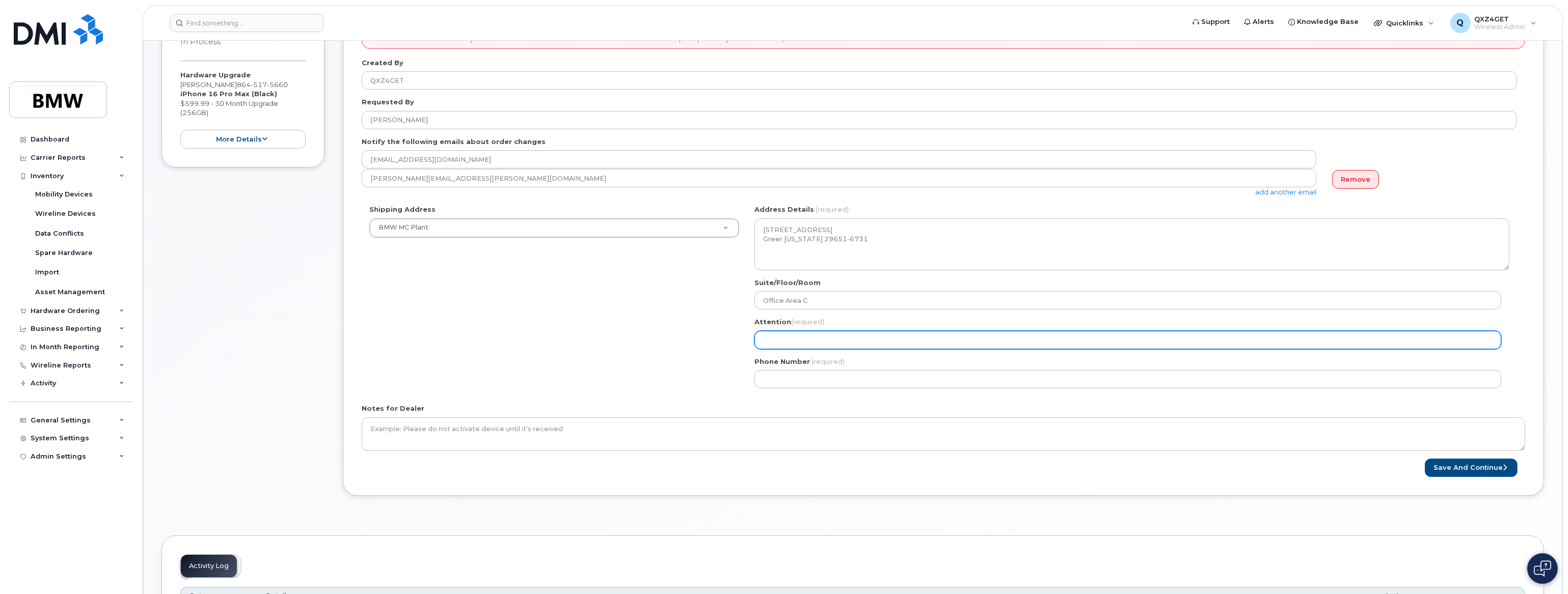
click at [843, 336] on input "Attention (required)" at bounding box center [1128, 340] width 747 height 18
click at [772, 338] on input "Attention (required)" at bounding box center [1128, 340] width 747 height 18
paste input "MN-8 Manager Area"
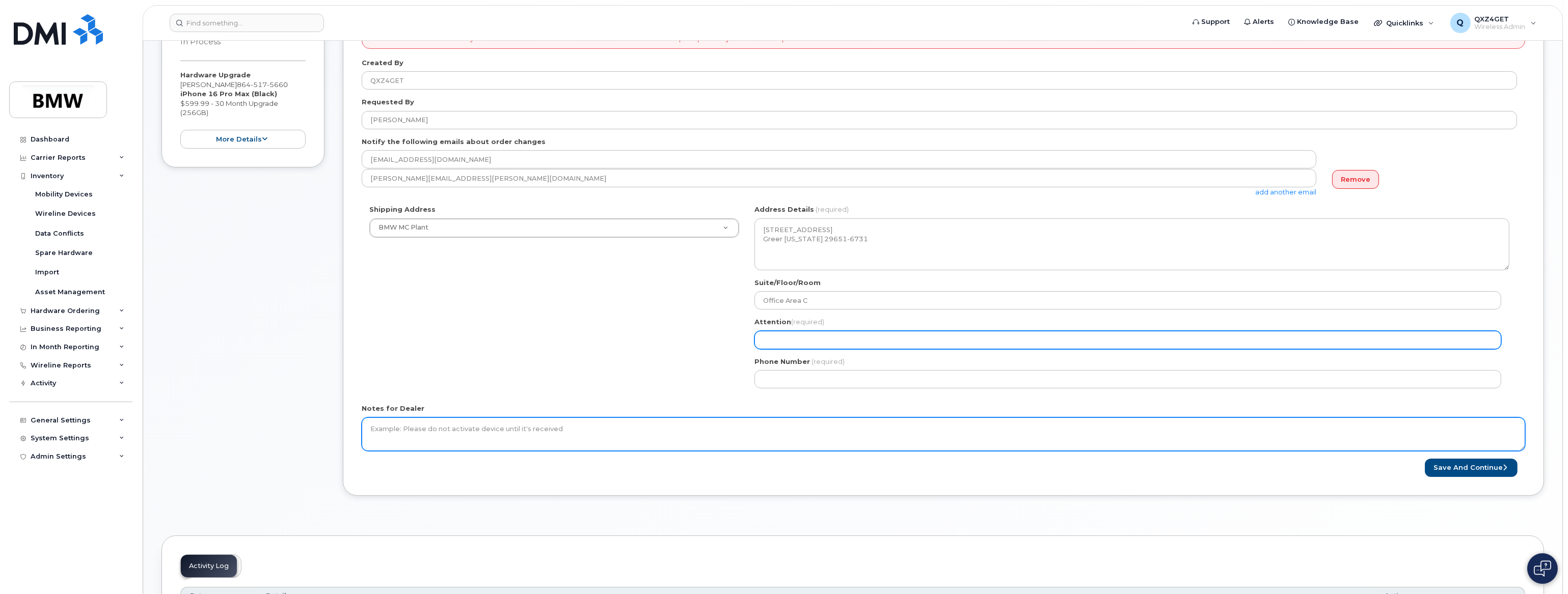
select select
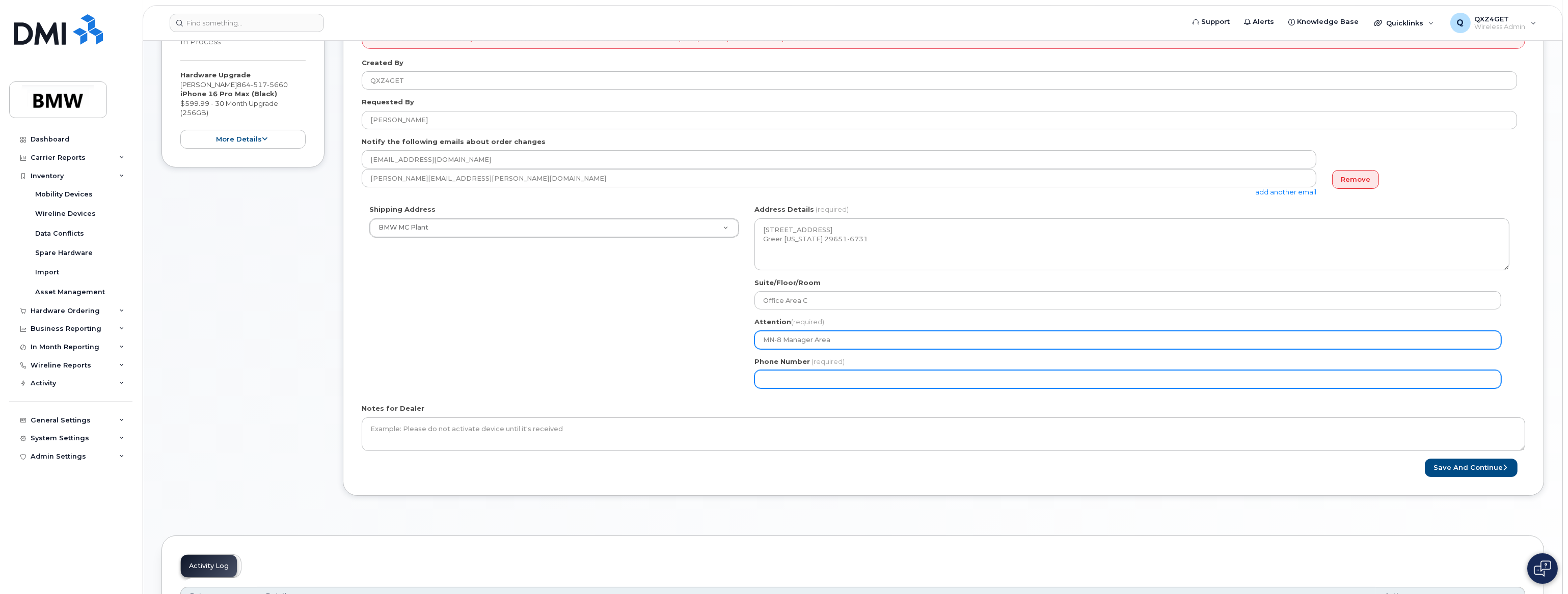
type input "MN-8 Manager Area"
click at [794, 374] on input "Phone Number" at bounding box center [1128, 379] width 747 height 18
select select
type input "864517566"
select select
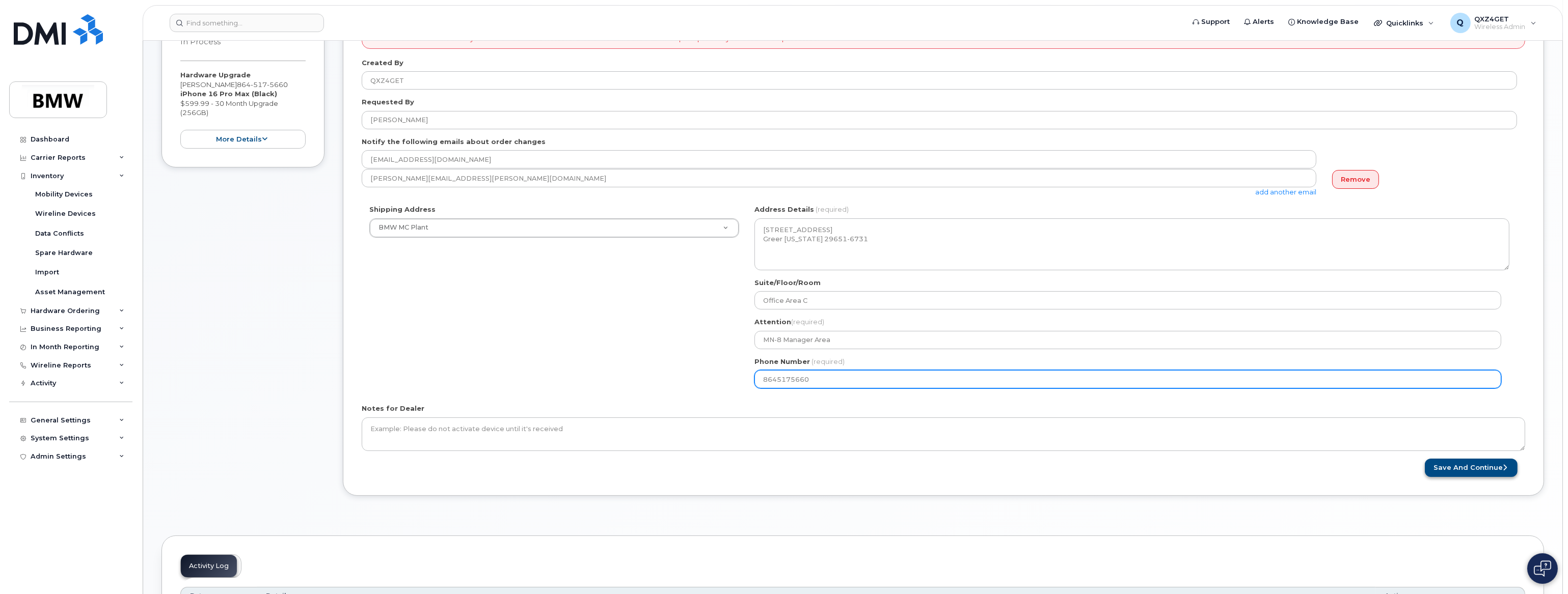
type input "8645175660"
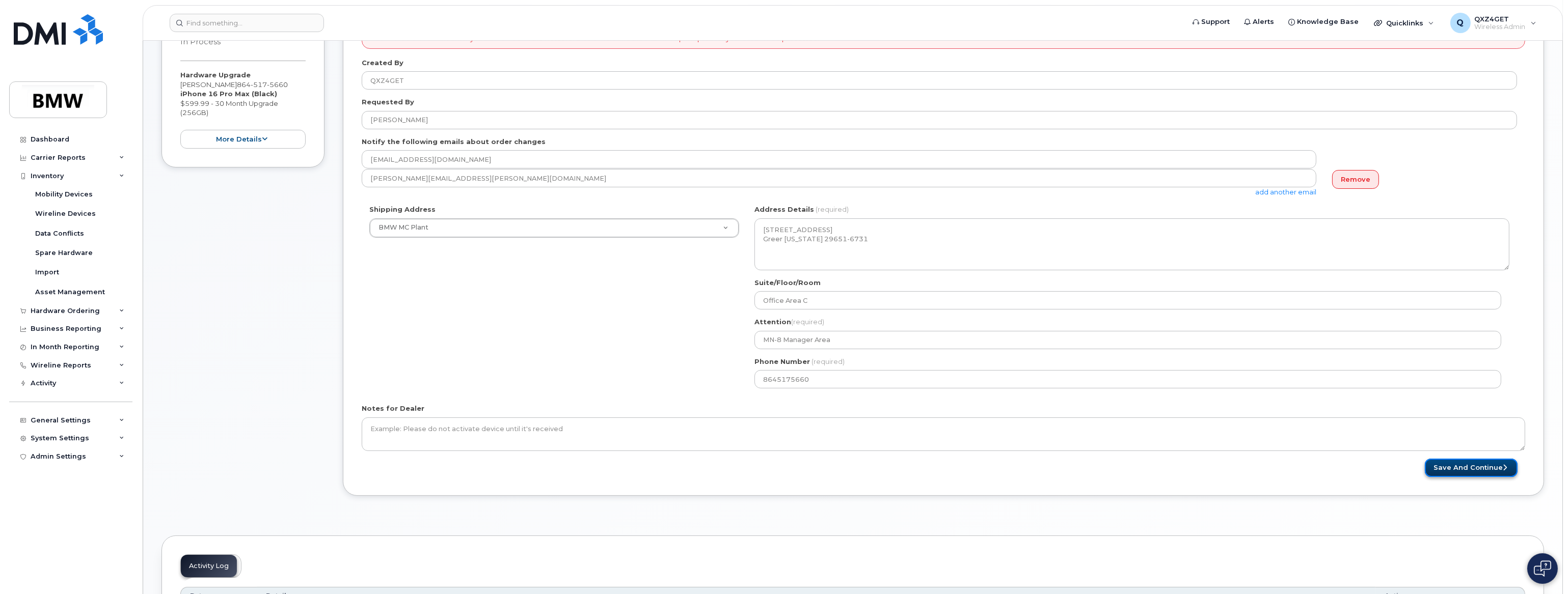
click at [1500, 469] on button "Save and Continue" at bounding box center [1470, 468] width 93 height 19
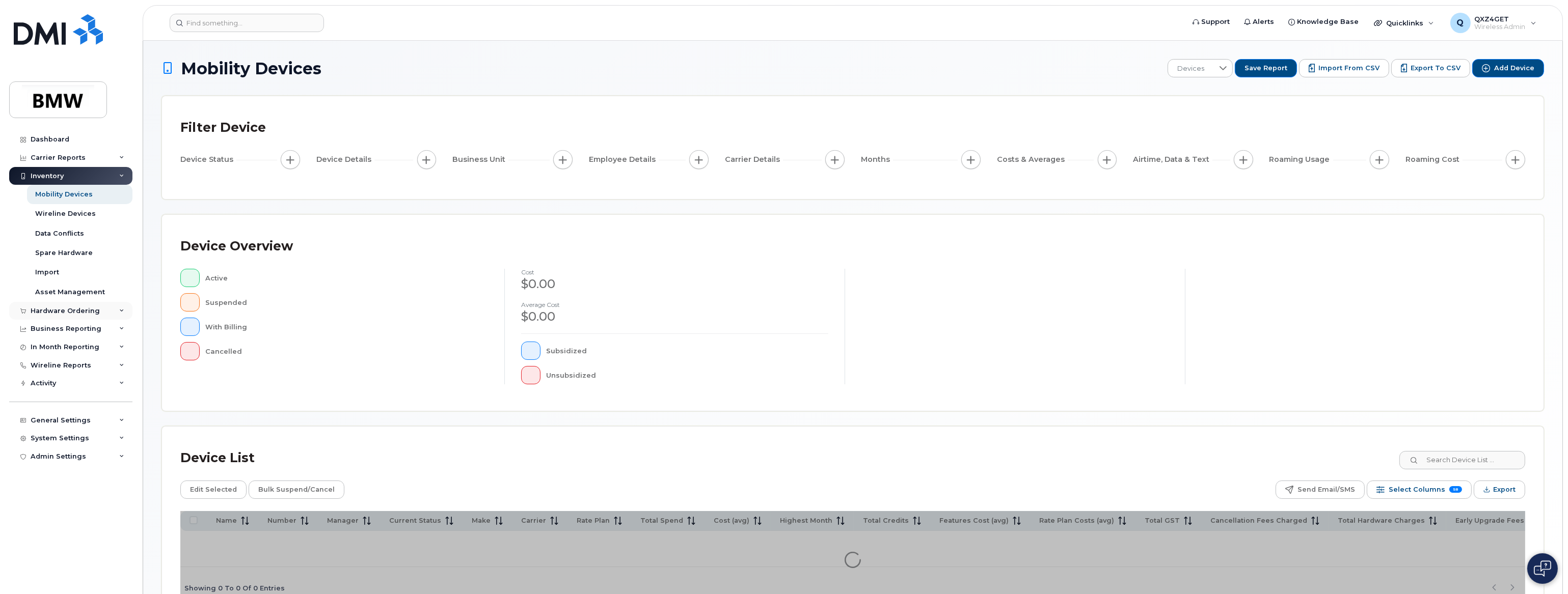
click at [83, 312] on div "Hardware Ordering" at bounding box center [65, 310] width 69 height 8
click at [50, 348] on div "Orders" at bounding box center [47, 349] width 25 height 9
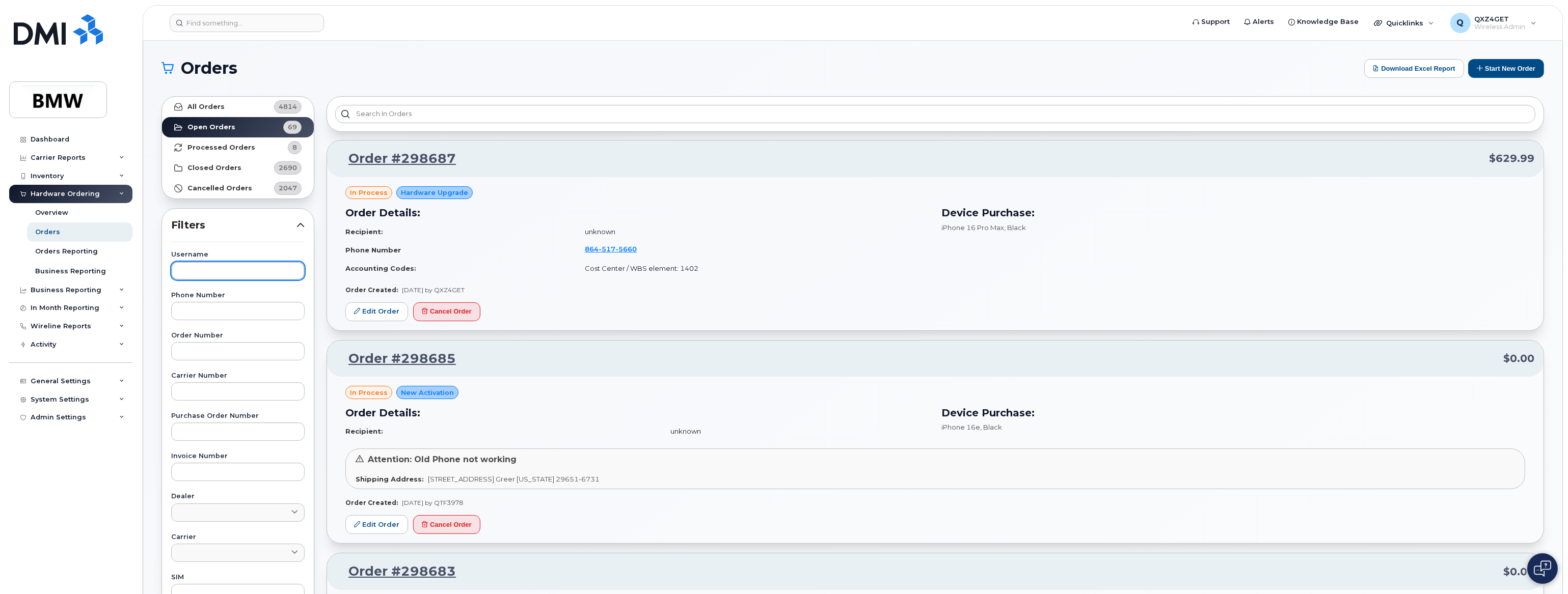
click at [214, 271] on input "text" at bounding box center [238, 270] width 133 height 18
type input "[PERSON_NAME]"
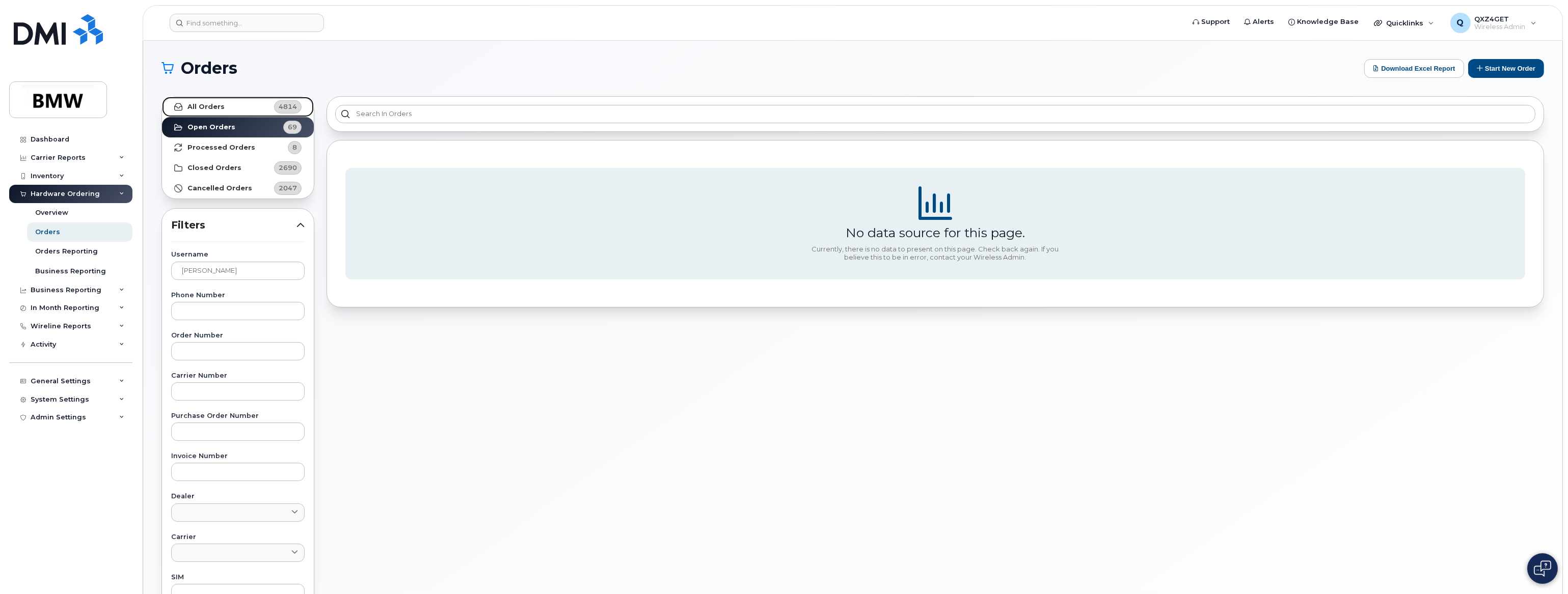
click at [209, 112] on link "All Orders 4814" at bounding box center [238, 107] width 152 height 20
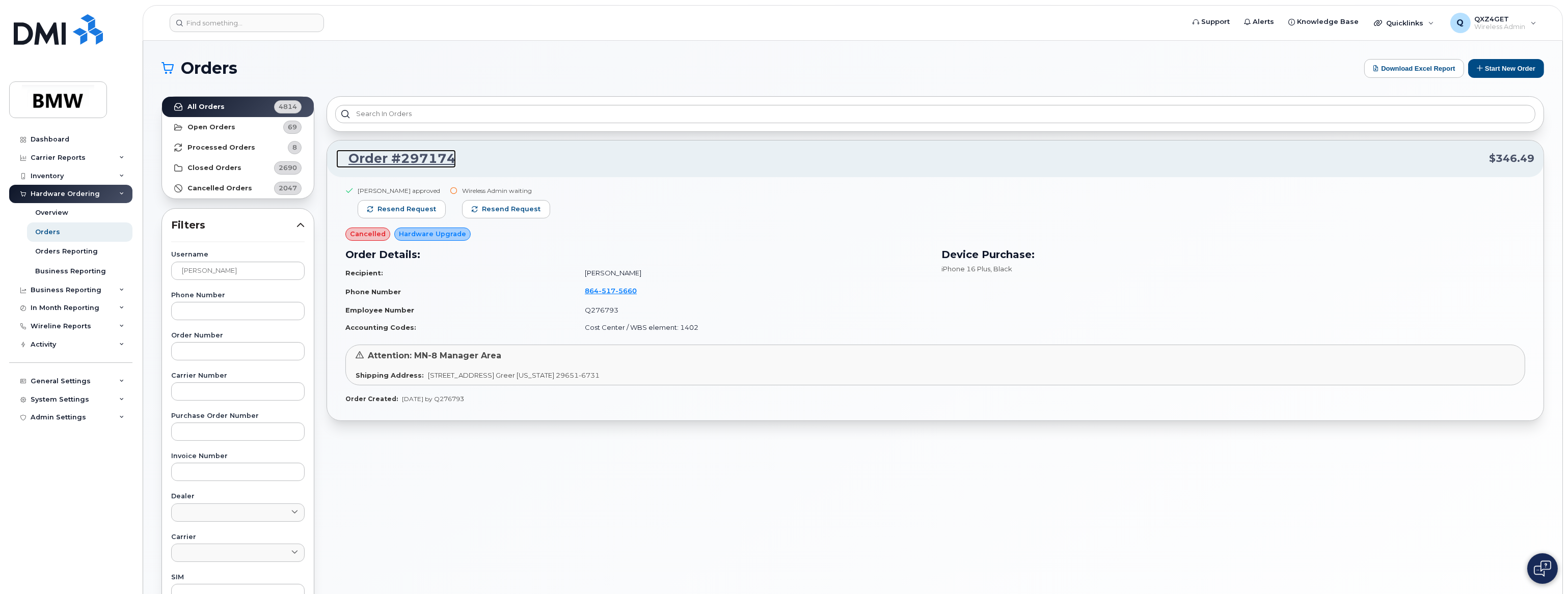
click at [389, 156] on link "Order #297174" at bounding box center [396, 158] width 120 height 18
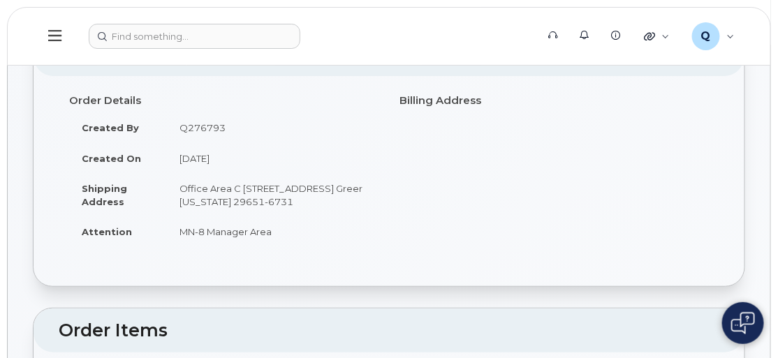
scroll to position [63, 0]
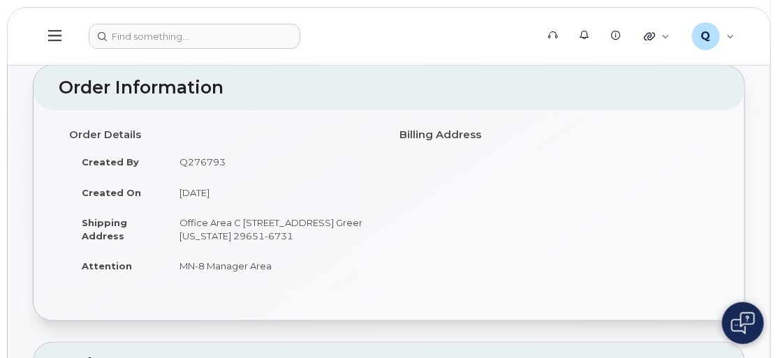
drag, startPoint x: 176, startPoint y: 220, endPoint x: 347, endPoint y: 250, distance: 173.7
click at [347, 250] on td "Office Area C [STREET_ADDRESS] Greer [US_STATE] 29651-6731" at bounding box center [273, 228] width 212 height 43
copy td "Office Area C [STREET_ADDRESS] Greer [US_STATE] 29651-6731"
drag, startPoint x: 272, startPoint y: 278, endPoint x: 178, endPoint y: 274, distance: 94.4
click at [178, 274] on td "MN-8 Manager Area" at bounding box center [273, 266] width 212 height 31
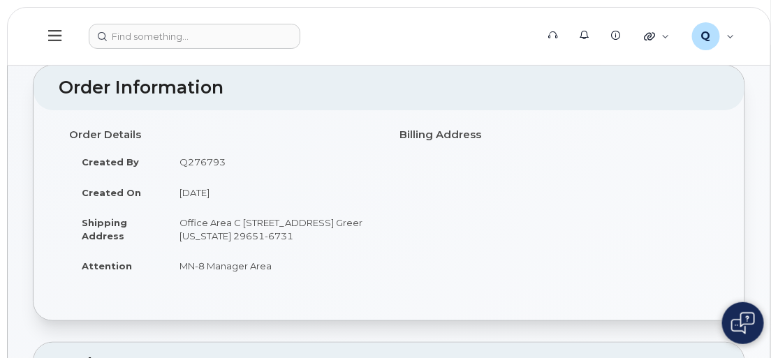
copy td "MN-8 Manager Area"
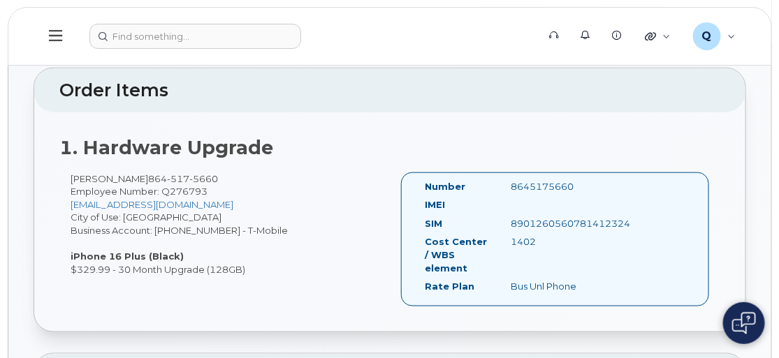
scroll to position [317, 0]
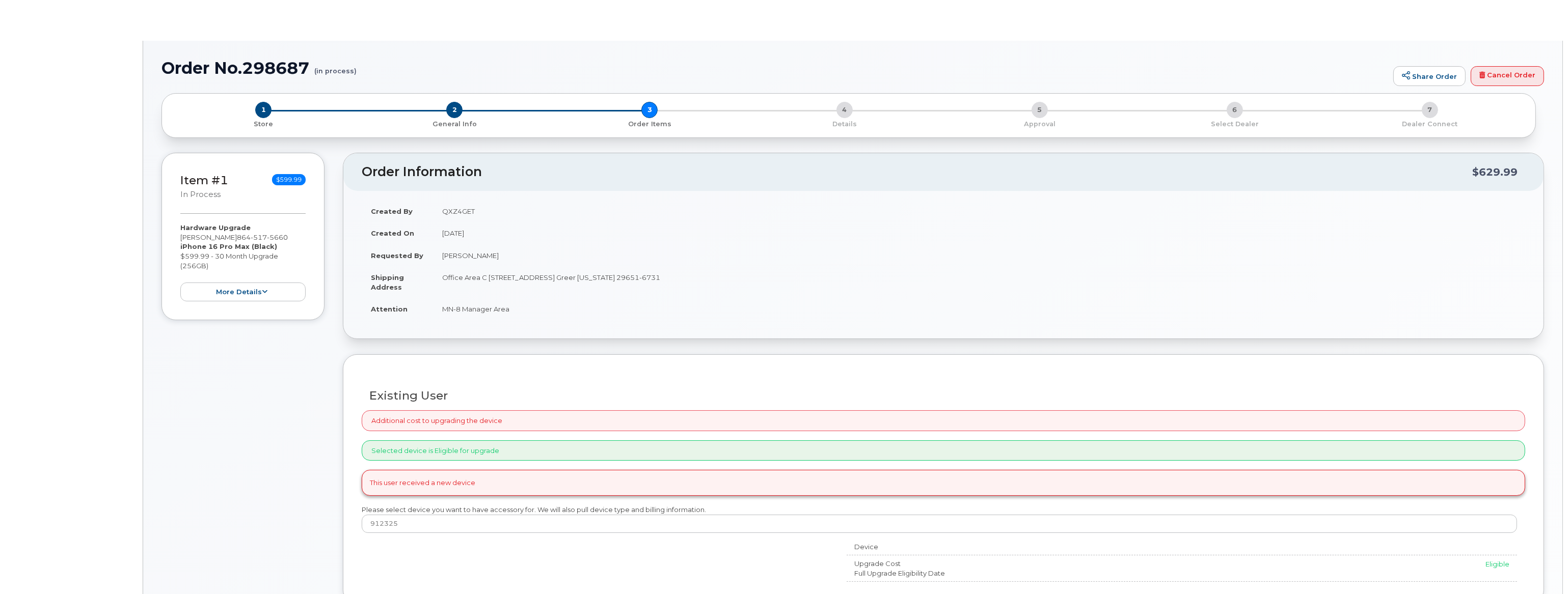
type input "[PERSON_NAME]"
select select "2743564"
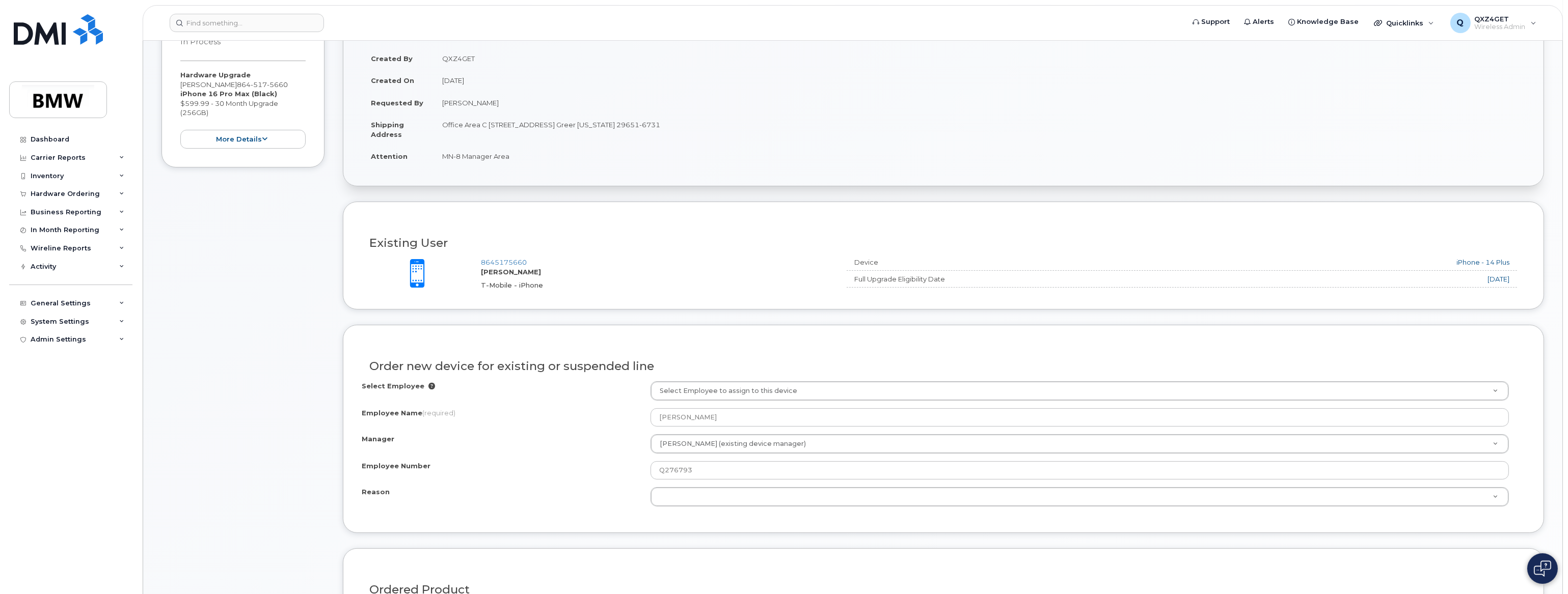
scroll to position [231, 0]
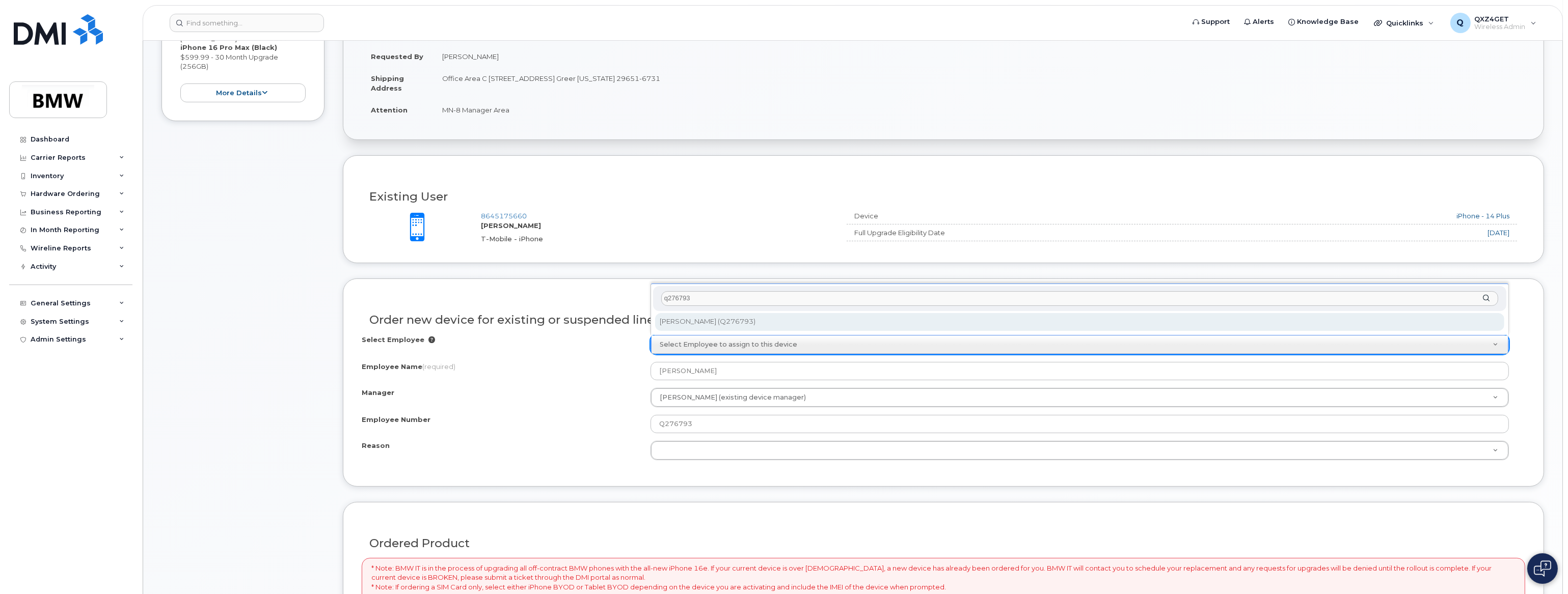
type input "q276793"
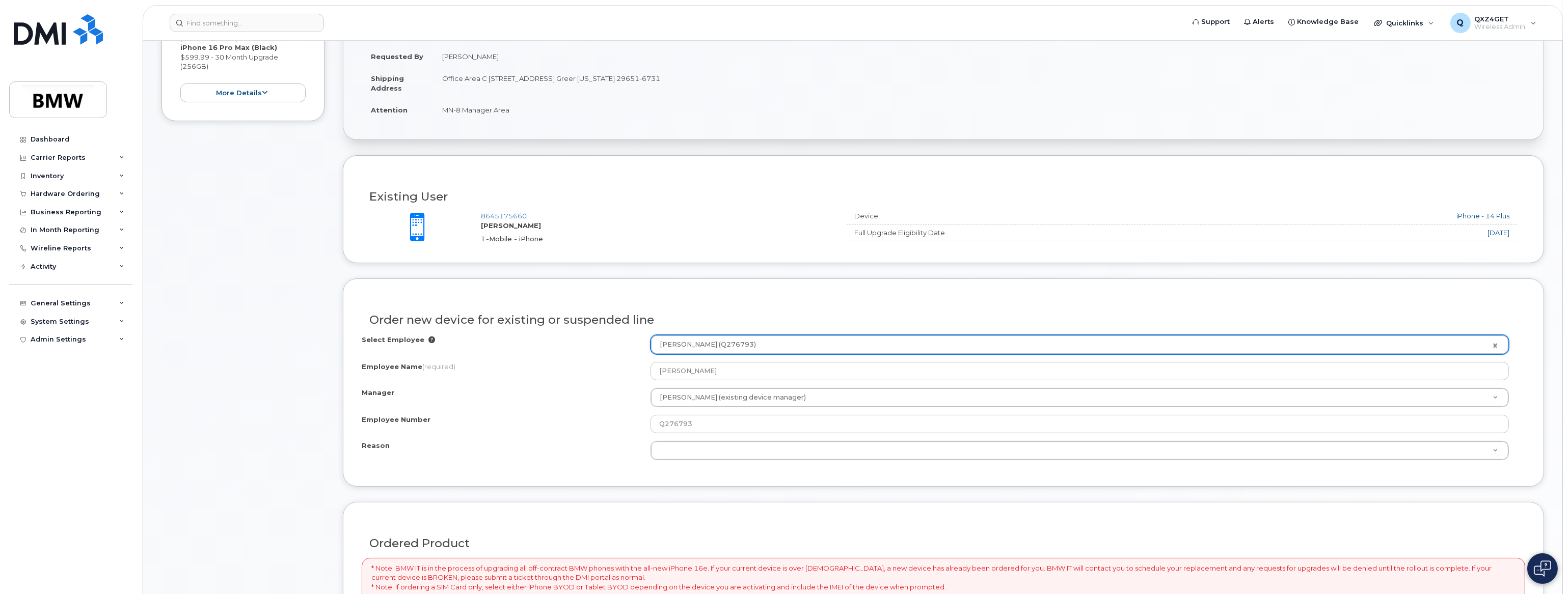
type input "1895446"
select select "2743564"
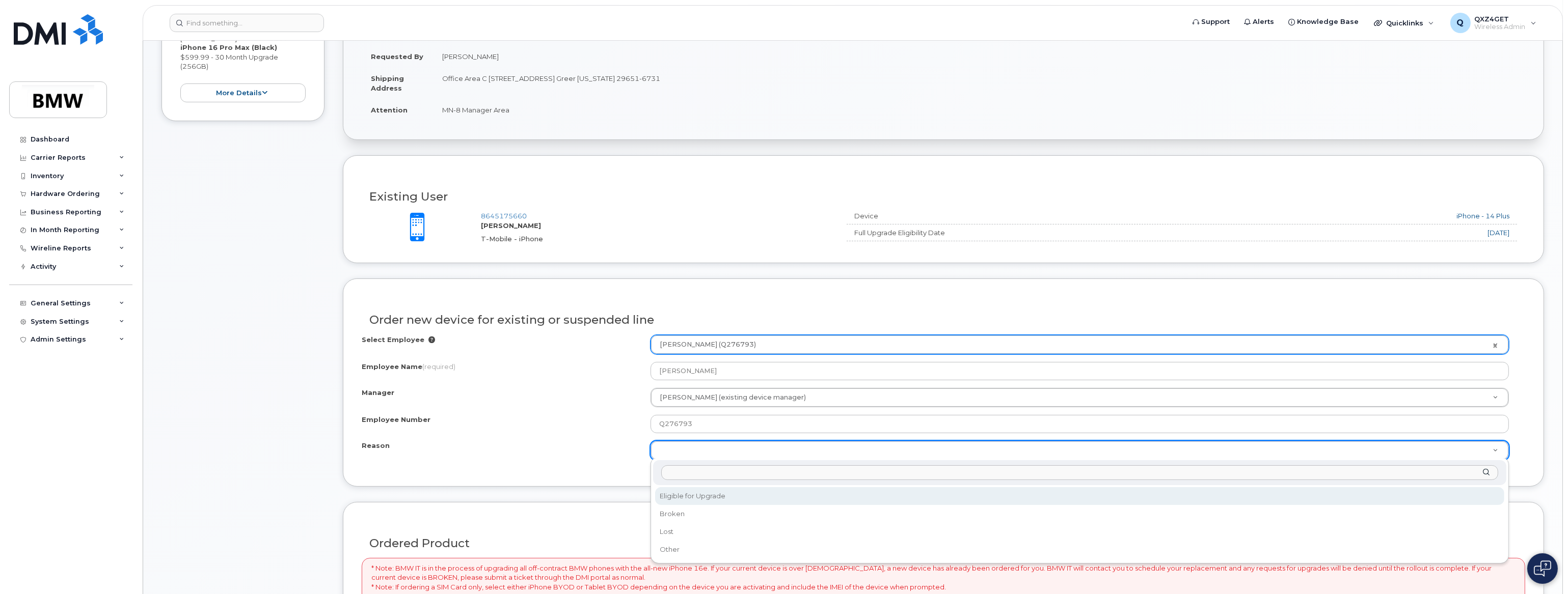
select select "eligible_for_upgrade"
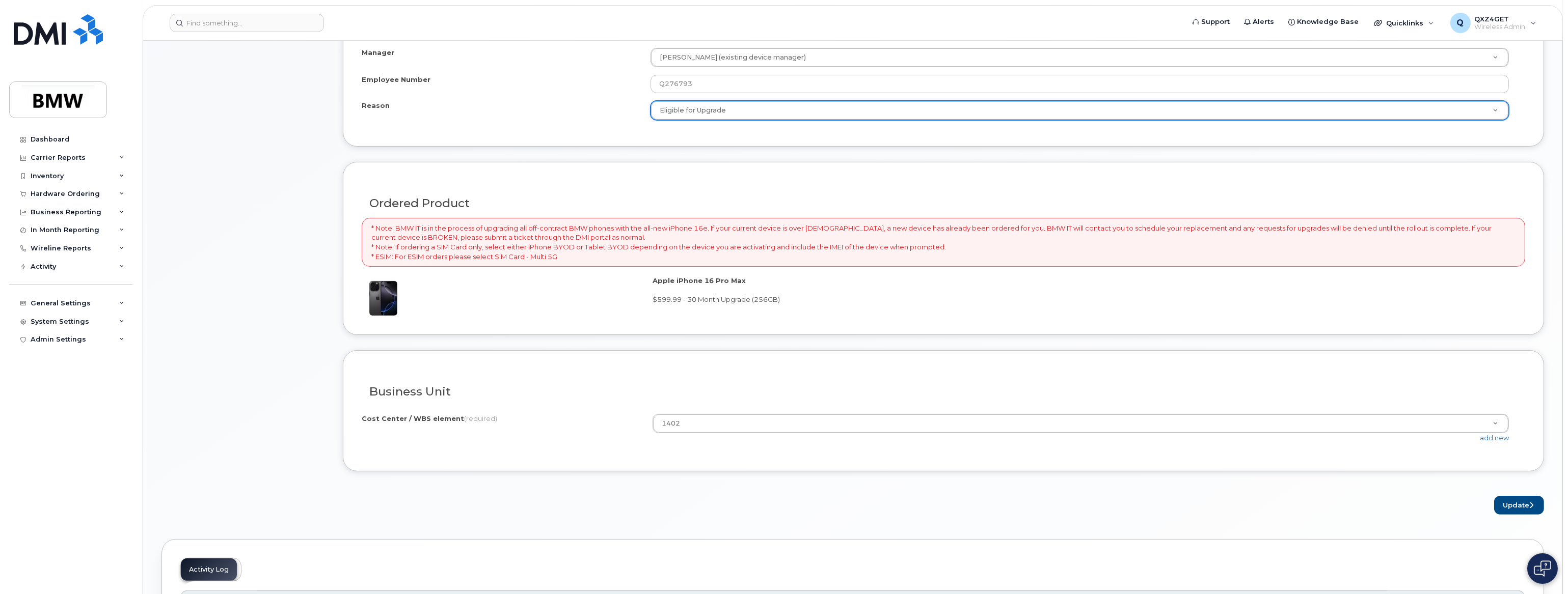
scroll to position [555, 0]
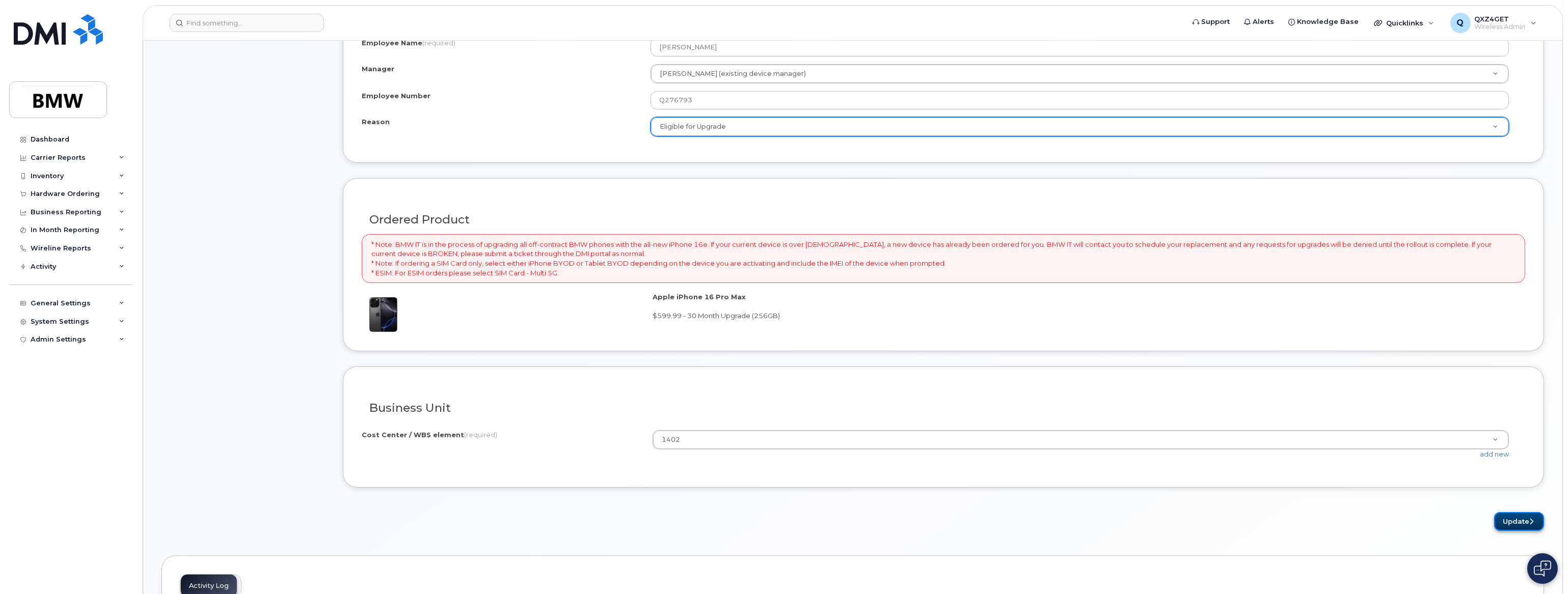
click at [1510, 518] on button "Update" at bounding box center [1518, 522] width 50 height 19
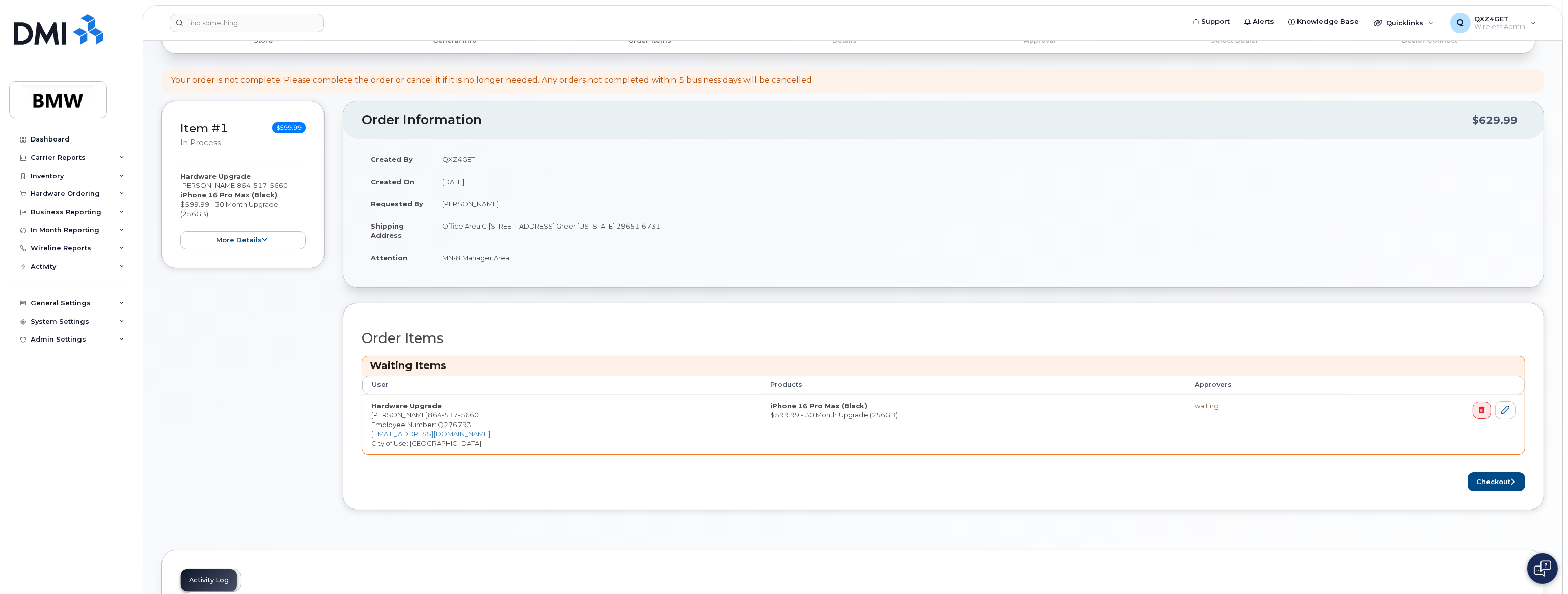
scroll to position [138, 0]
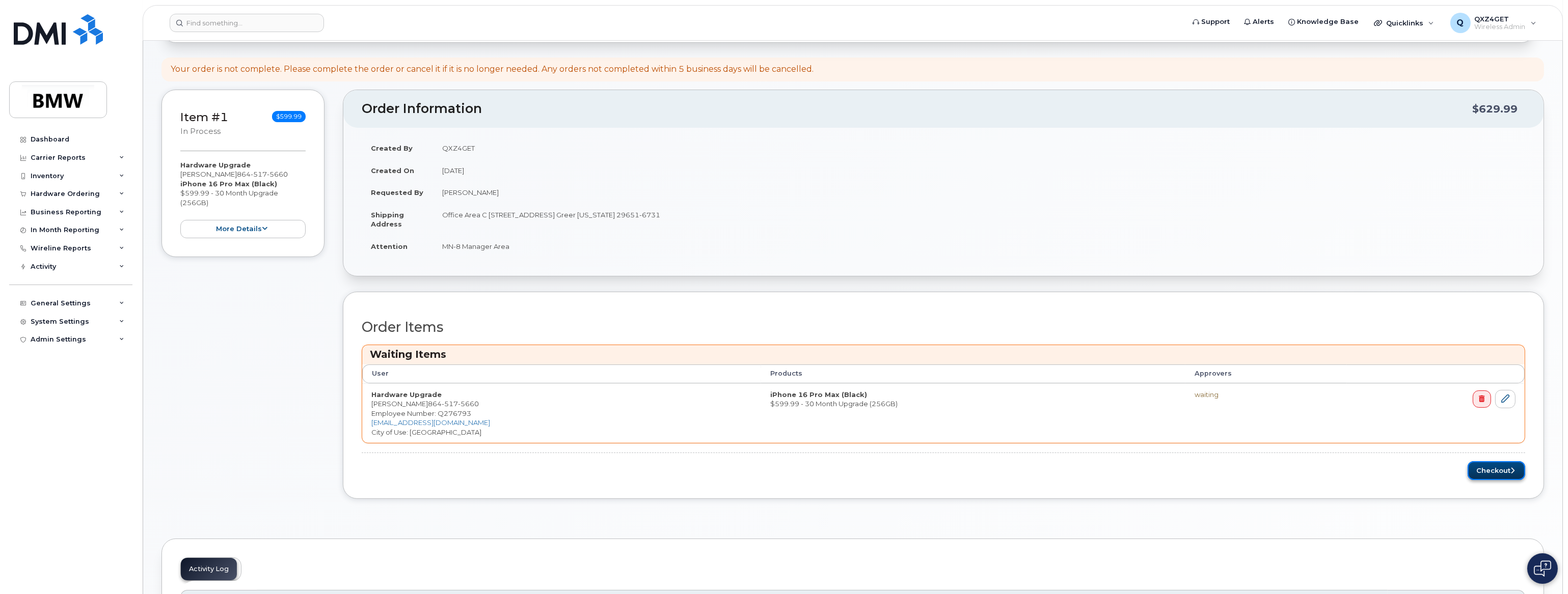
click at [1487, 469] on button "Checkout" at bounding box center [1496, 471] width 58 height 19
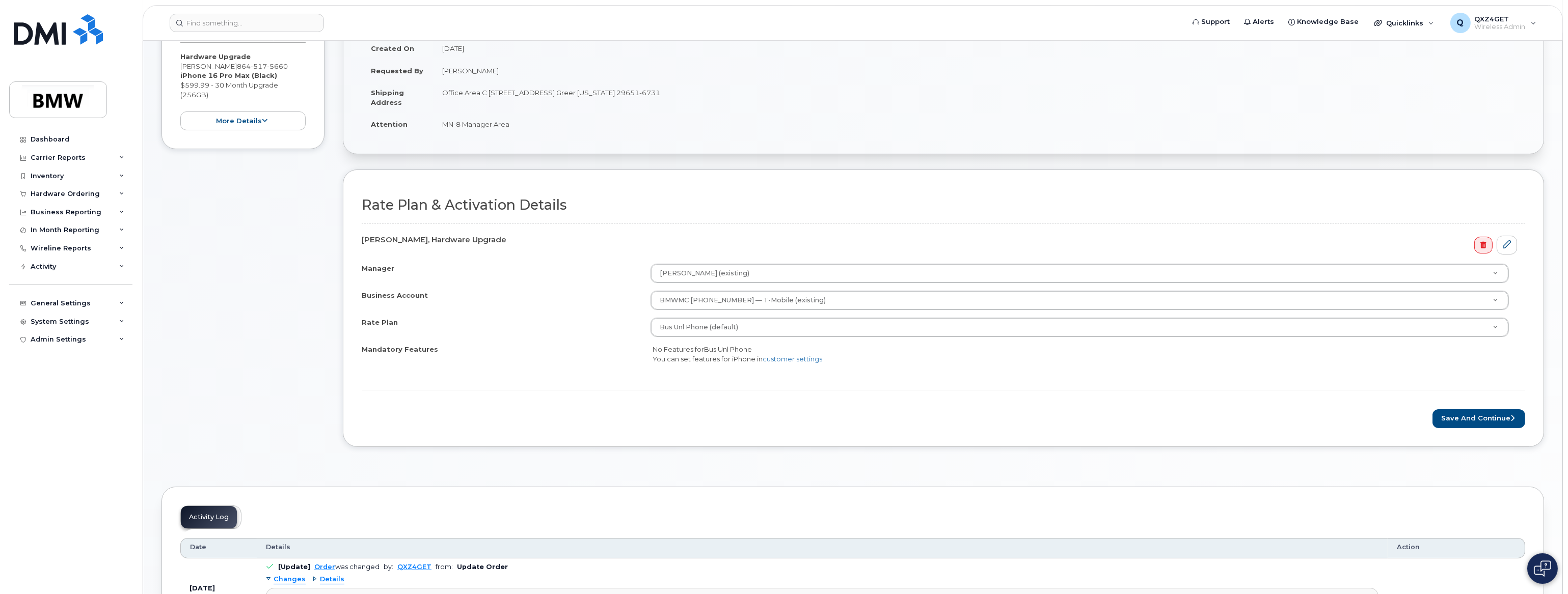
scroll to position [138, 0]
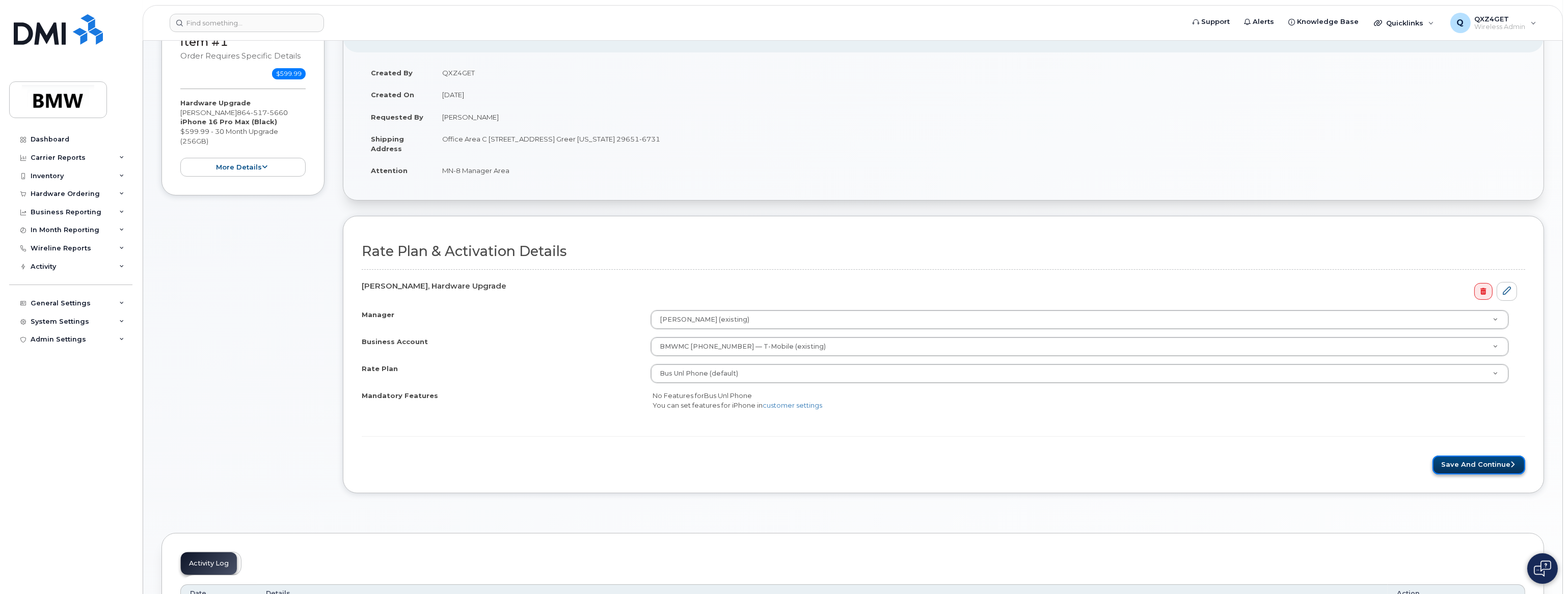
click at [1489, 464] on button "Save and Continue" at bounding box center [1478, 465] width 93 height 19
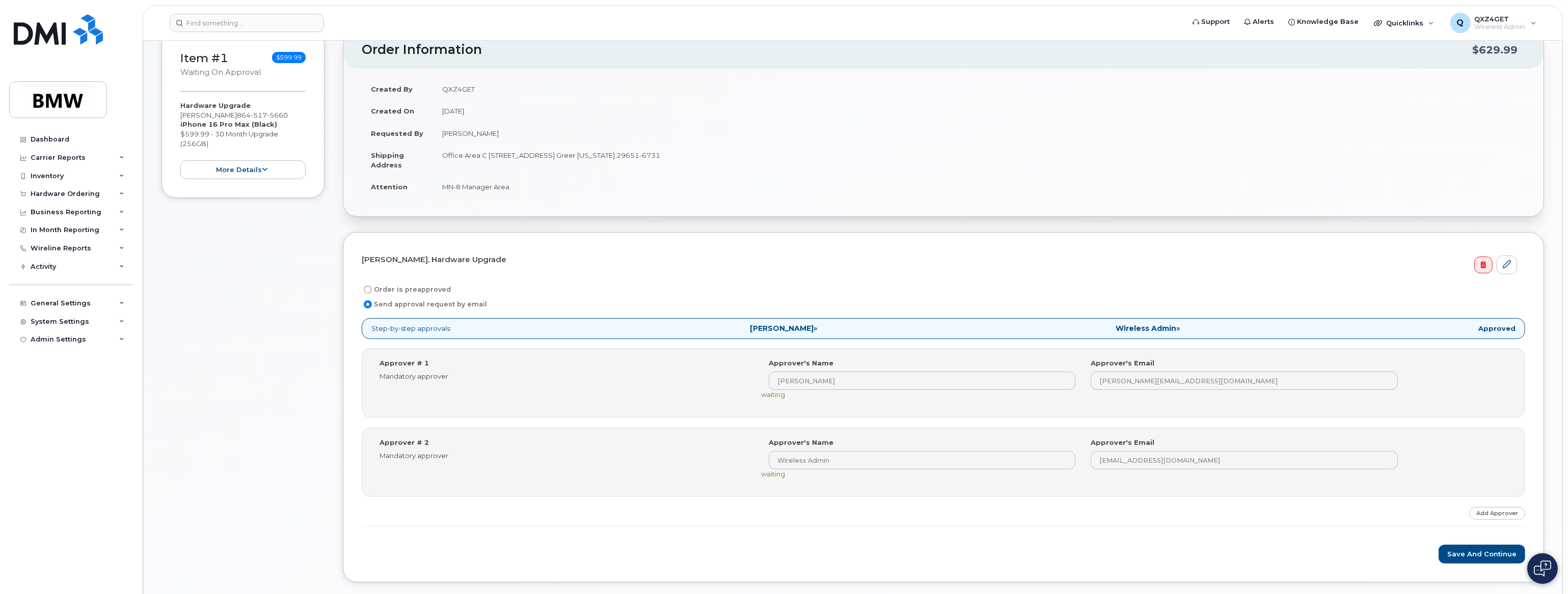
scroll to position [138, 0]
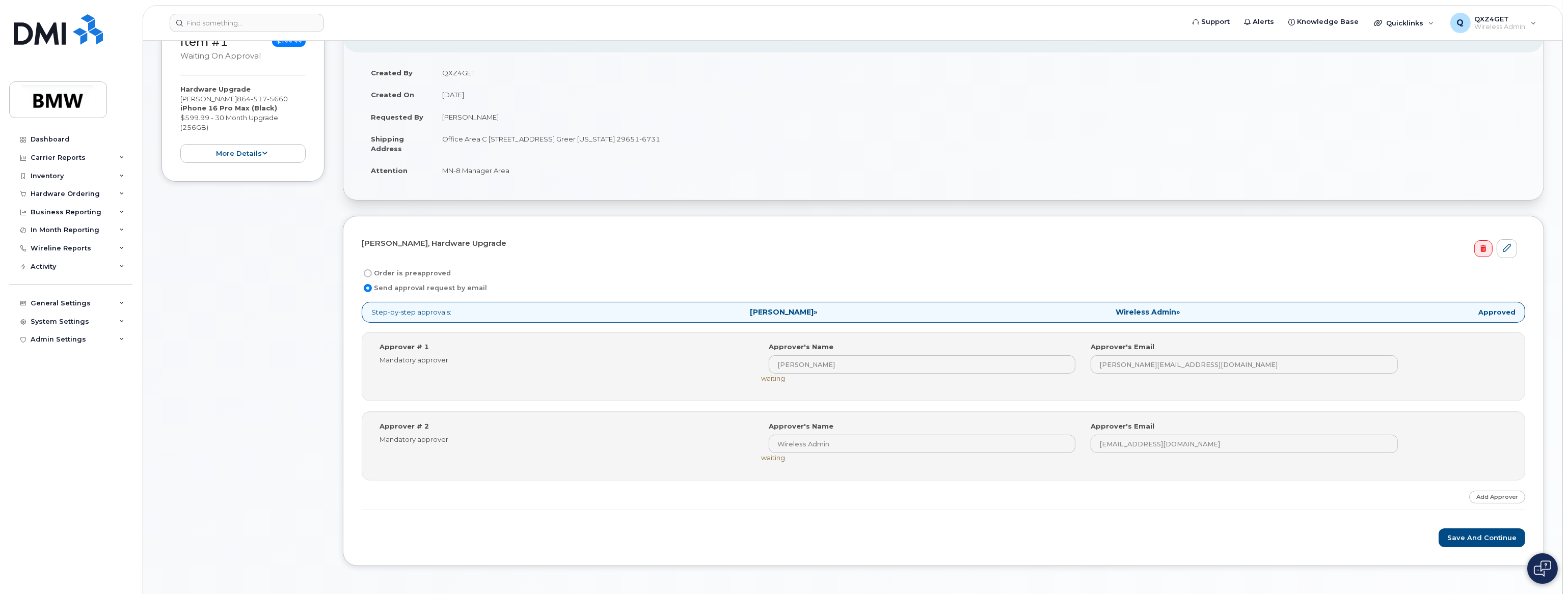
click at [367, 270] on input "Order is preapproved" at bounding box center [368, 273] width 8 height 8
radio input "true"
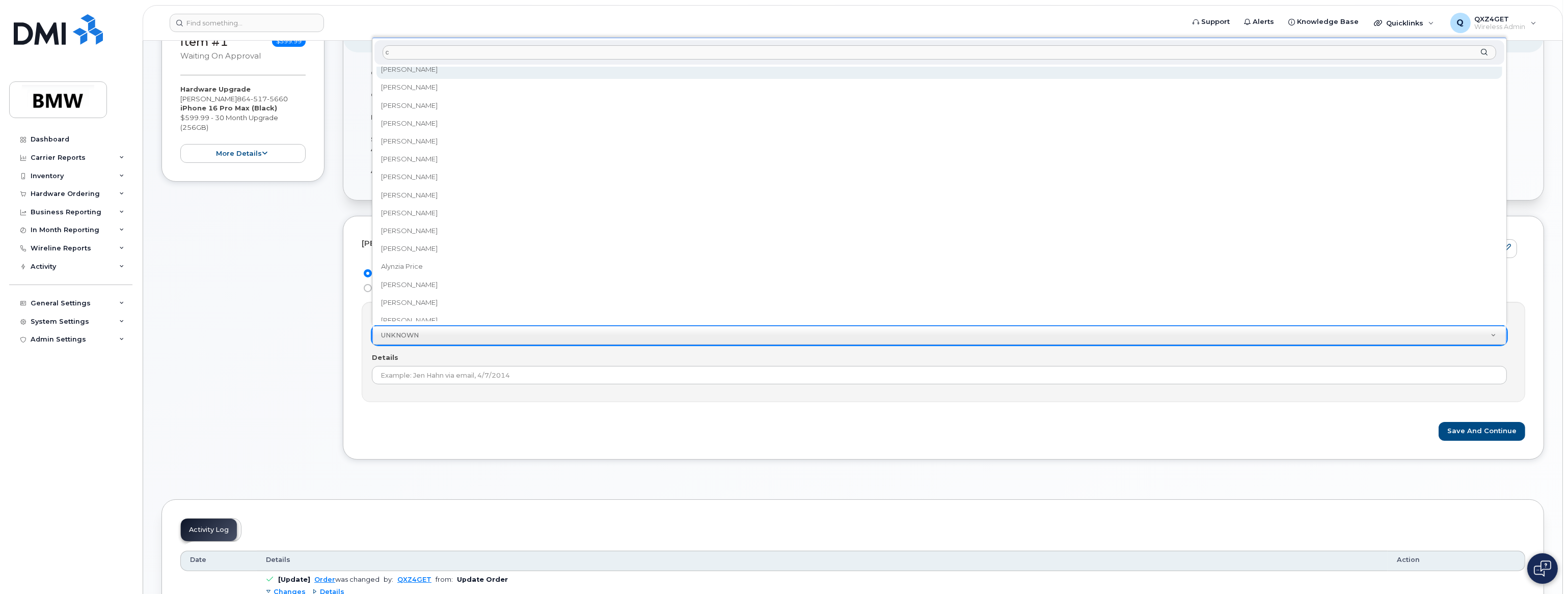
scroll to position [0, 0]
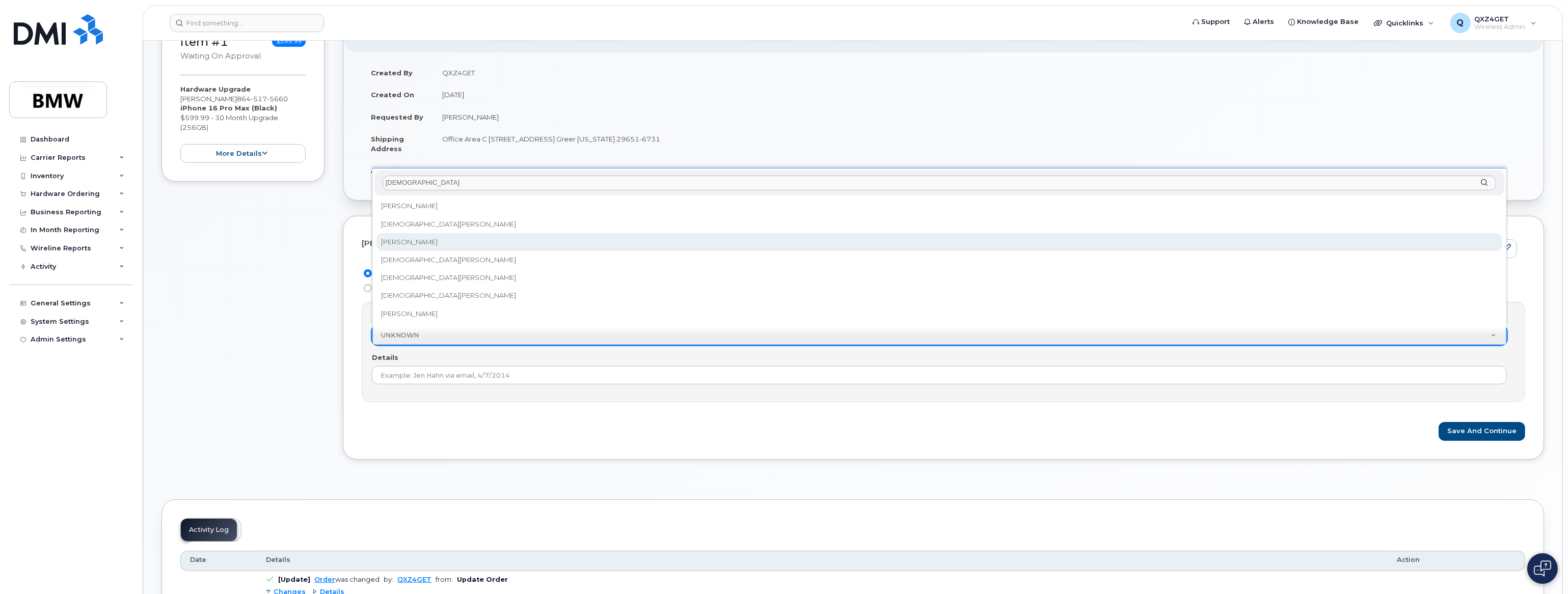
type input "[DEMOGRAPHIC_DATA]"
select select "1895446"
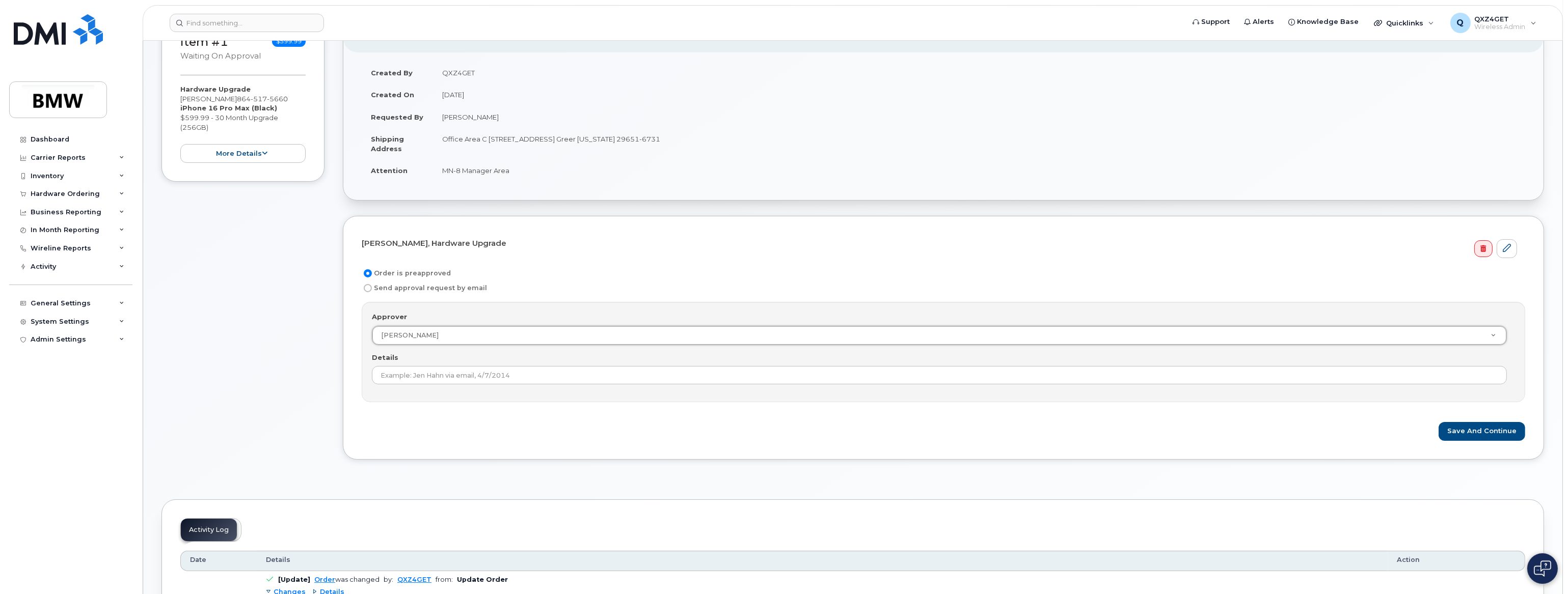
scroll to position [2222, 0]
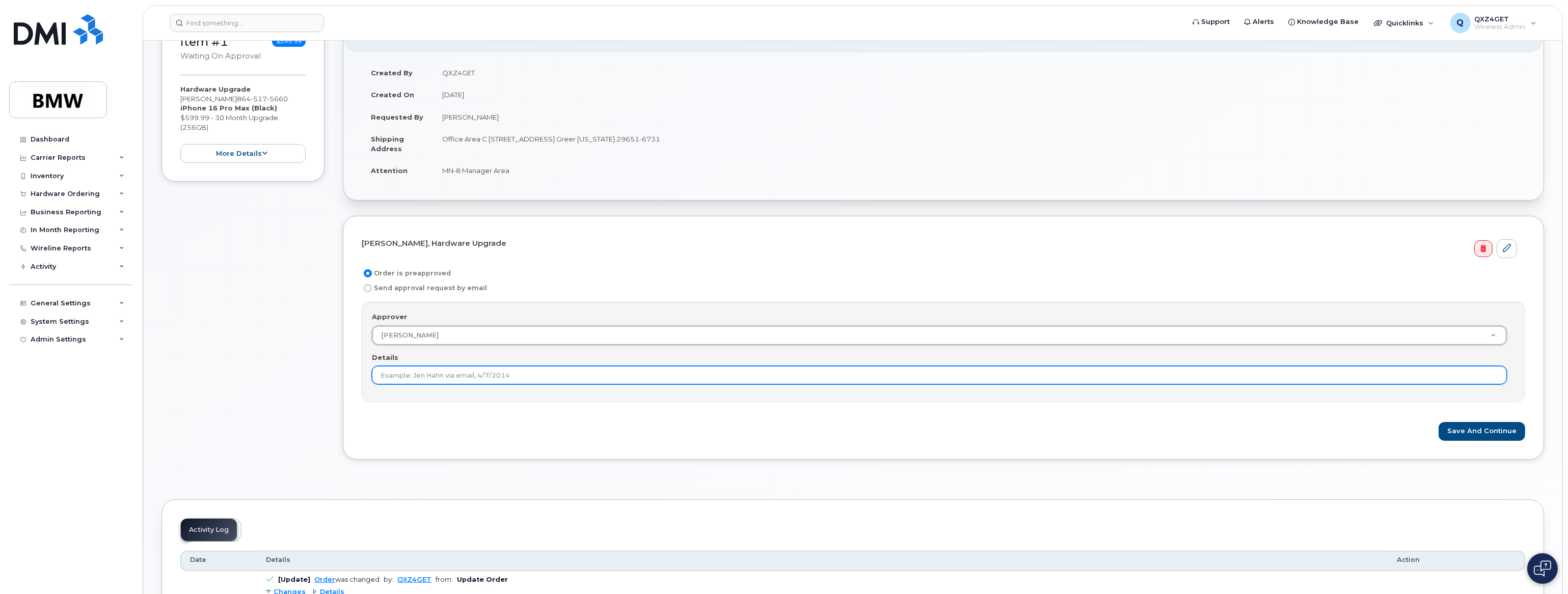
click at [515, 370] on input "Details" at bounding box center [939, 375] width 1135 height 18
type input "A"
click at [451, 374] on input "Instructed to order Device for [PERSON_NAME] by [PERSON_NAME] (MN-8 VP)" at bounding box center [939, 375] width 1135 height 18
type input "Instructed to order device for [PERSON_NAME] by [PERSON_NAME] (MN-8 VP)"
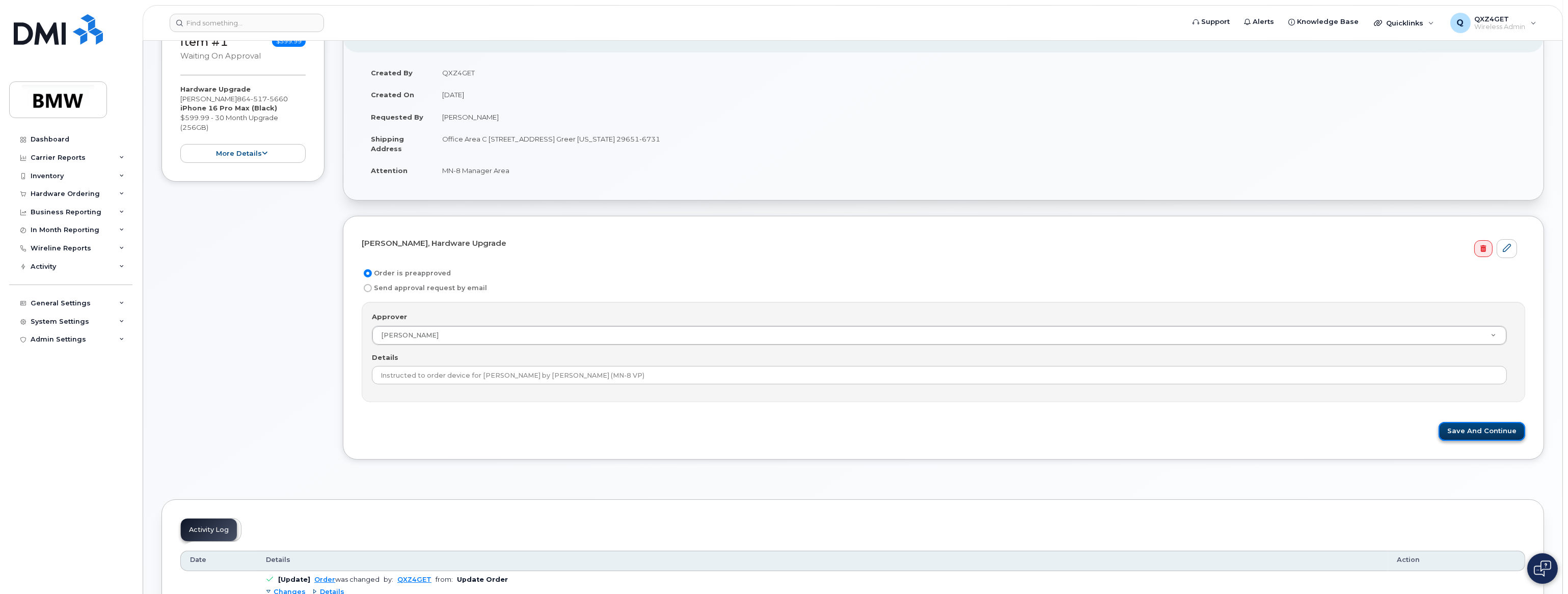
click at [1464, 428] on button "Save and Continue" at bounding box center [1481, 431] width 87 height 19
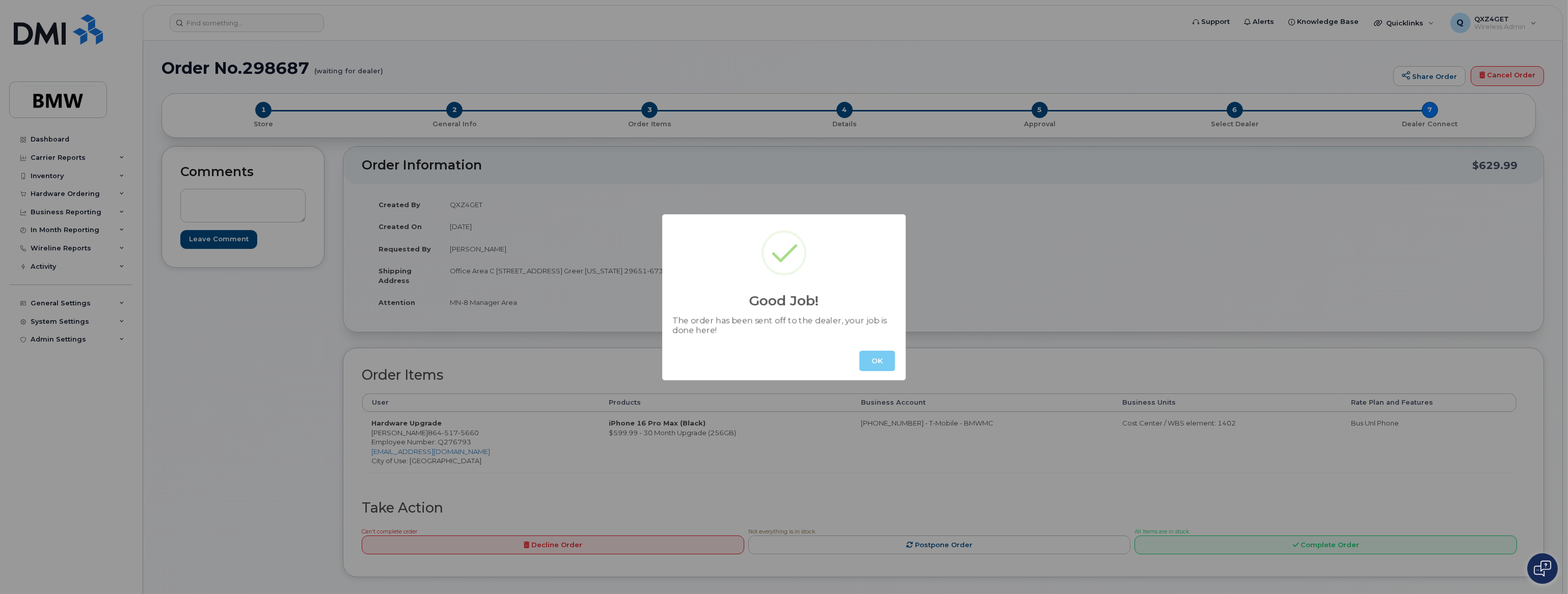
click at [870, 356] on button "OK" at bounding box center [877, 361] width 36 height 20
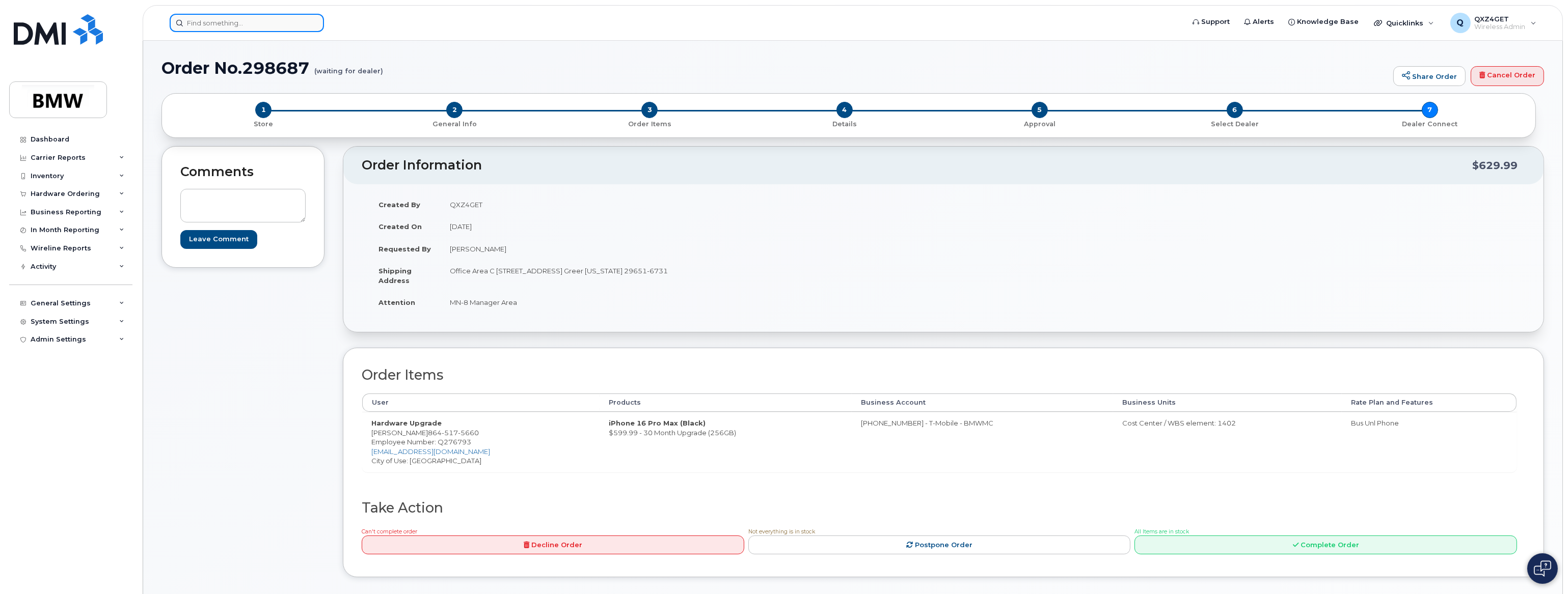
click at [244, 27] on input at bounding box center [247, 23] width 155 height 18
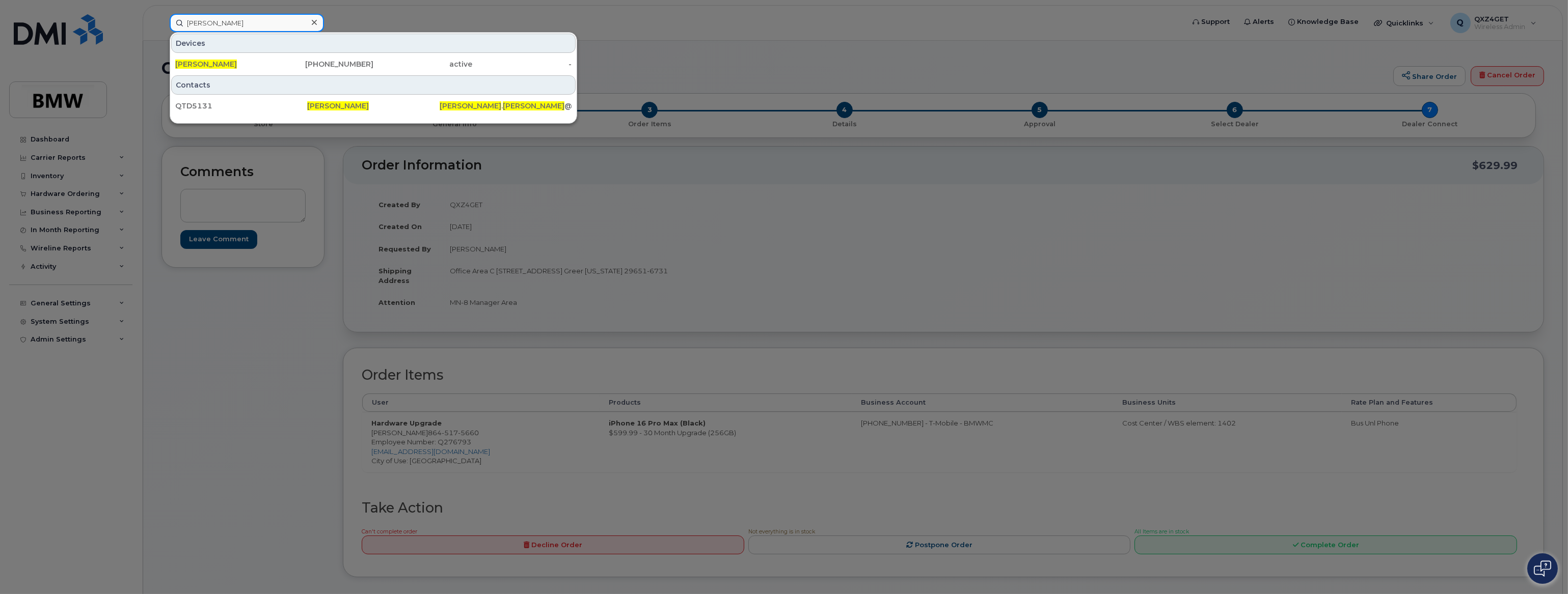
type input "[PERSON_NAME]"
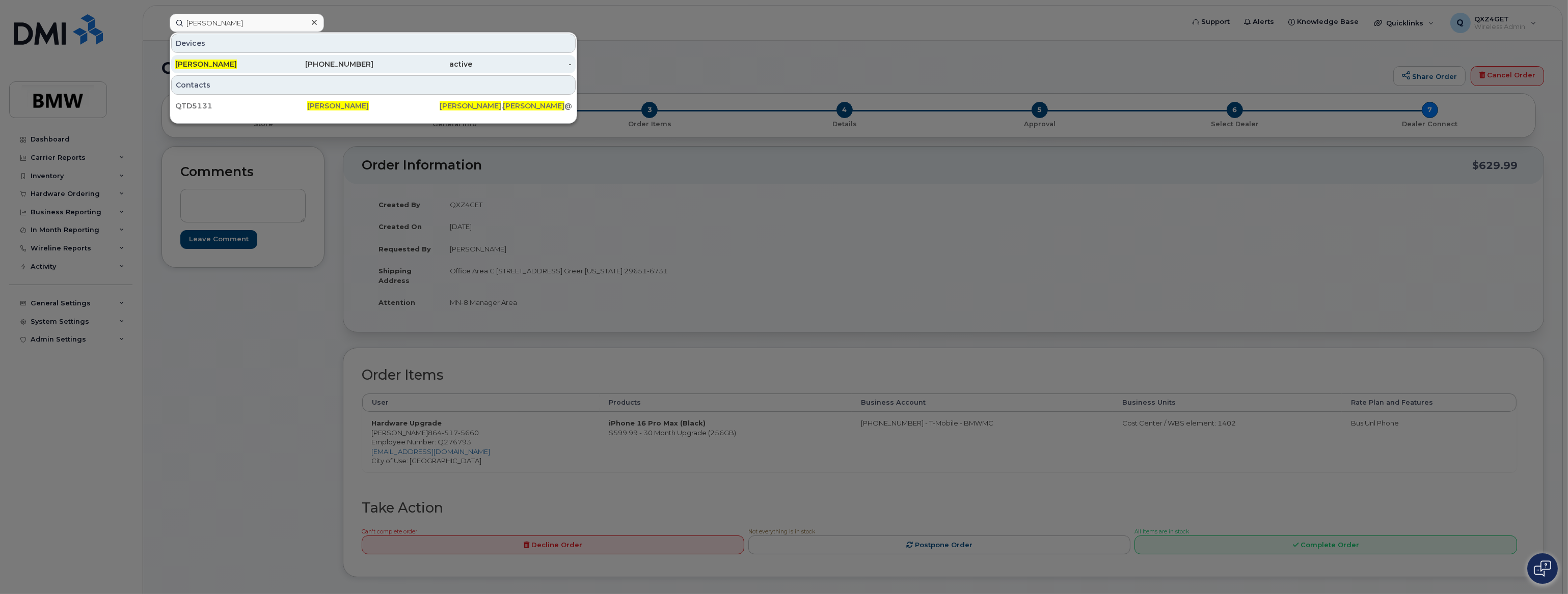
click at [206, 61] on span "[PERSON_NAME]" at bounding box center [206, 64] width 62 height 9
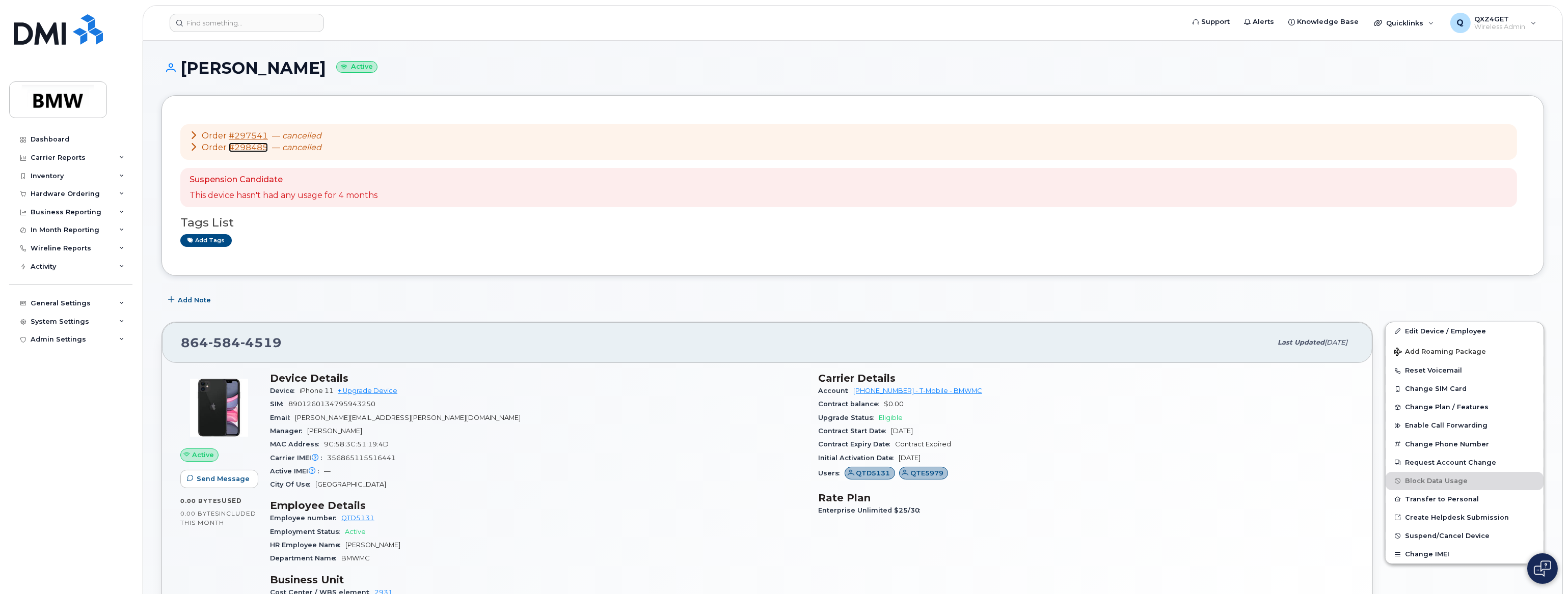
click at [253, 148] on link "#298485" at bounding box center [249, 147] width 39 height 9
drag, startPoint x: 295, startPoint y: 340, endPoint x: 183, endPoint y: 334, distance: 112.2
click at [183, 334] on div "[PHONE_NUMBER]" at bounding box center [726, 342] width 1090 height 21
copy span "[PHONE_NUMBER]"
click at [244, 134] on link "#297541" at bounding box center [249, 135] width 39 height 9
